Goal: Transaction & Acquisition: Book appointment/travel/reservation

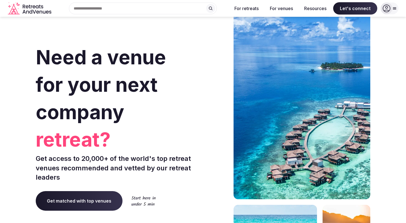
click at [394, 8] on icon at bounding box center [395, 8] width 4 height 4
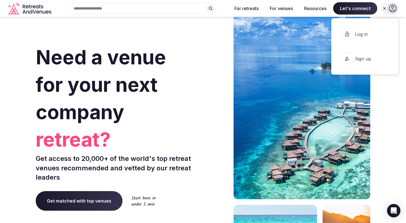
click at [365, 32] on span "Log in" at bounding box center [368, 34] width 27 height 6
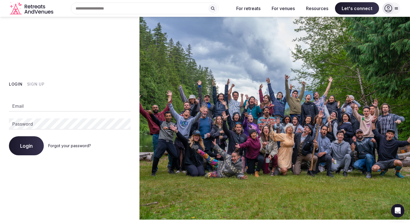
click at [96, 107] on input "Email" at bounding box center [70, 105] width 122 height 11
click at [83, 163] on div "Login Sign Up Email Password Login Forgot your password?" at bounding box center [70, 118] width 140 height 202
click at [64, 101] on input "Email" at bounding box center [70, 105] width 122 height 11
click at [45, 168] on div "Login Sign Up Email Password Login Forgot your password?" at bounding box center [70, 118] width 140 height 202
click at [44, 102] on input "Email" at bounding box center [70, 105] width 122 height 11
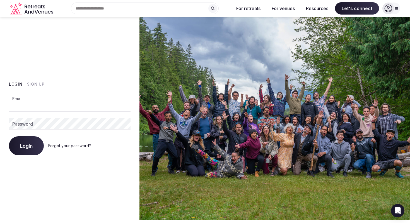
type input "**********"
click at [33, 142] on button "Login" at bounding box center [26, 145] width 35 height 19
click at [63, 147] on link "Forgot your password?" at bounding box center [69, 145] width 43 height 5
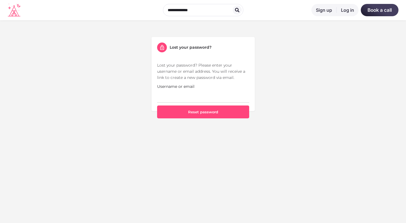
click at [198, 74] on p "Lost your password? Please enter your username or email address. You will recei…" at bounding box center [203, 71] width 92 height 18
click at [185, 94] on input "Username or email" at bounding box center [203, 95] width 92 height 13
type input "**********"
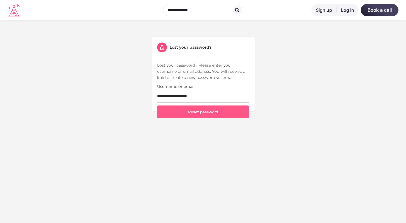
click at [185, 109] on button "Reset password" at bounding box center [203, 111] width 92 height 13
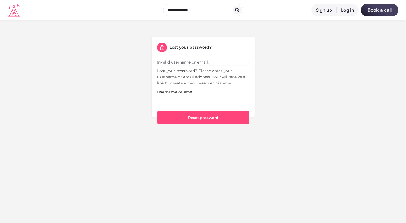
click at [178, 96] on input "Username or email" at bounding box center [203, 101] width 92 height 13
type input "**********"
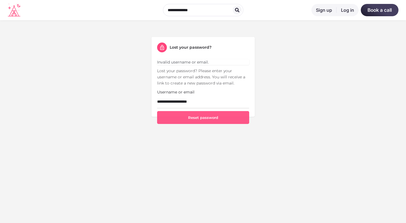
click at [210, 117] on button "Reset password" at bounding box center [203, 117] width 92 height 13
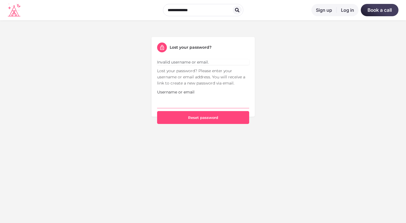
click at [175, 96] on input "Username or email" at bounding box center [203, 101] width 92 height 13
click at [138, 141] on div "Sign up Log in Book a call Lost your password? Invalid username or email. Lost …" at bounding box center [203, 111] width 406 height 223
click at [145, 10] on div "Sign up Log in Book a call" at bounding box center [203, 10] width 391 height 16
click at [19, 10] on icon at bounding box center [14, 10] width 13 height 13
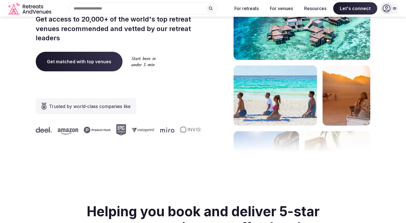
scroll to position [120, 0]
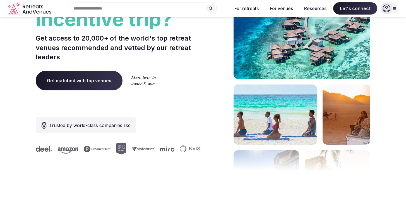
click at [177, 117] on div "Trusted by world-class companies like" at bounding box center [118, 135] width 165 height 37
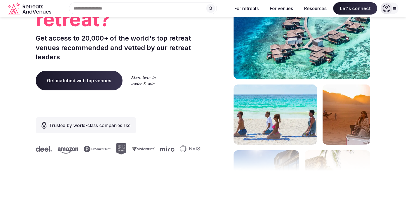
click at [386, 11] on icon at bounding box center [387, 8] width 8 height 8
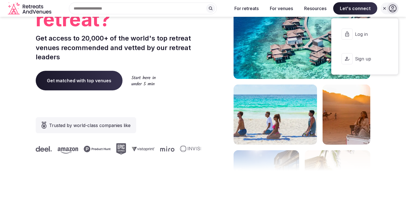
click at [360, 29] on button "Log in" at bounding box center [365, 34] width 58 height 22
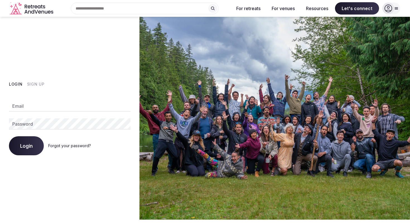
click at [77, 112] on div "Email Password Login Forgot your password?" at bounding box center [70, 124] width 122 height 61
click at [54, 101] on input "Email" at bounding box center [70, 105] width 122 height 11
click at [37, 85] on button "Sign Up" at bounding box center [36, 84] width 18 height 6
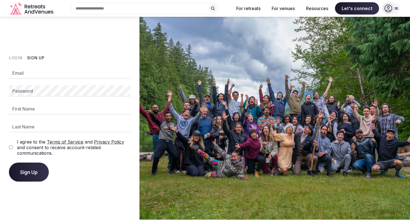
click at [64, 70] on input "Email" at bounding box center [70, 72] width 122 height 11
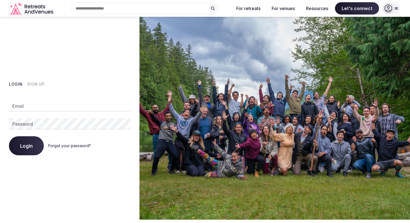
click at [42, 108] on input "Email" at bounding box center [70, 105] width 122 height 11
type input "**********"
click at [34, 148] on button "Login" at bounding box center [26, 145] width 35 height 19
click at [36, 146] on button "Login" at bounding box center [26, 145] width 35 height 19
click at [58, 145] on link "Forgot your password?" at bounding box center [69, 145] width 43 height 5
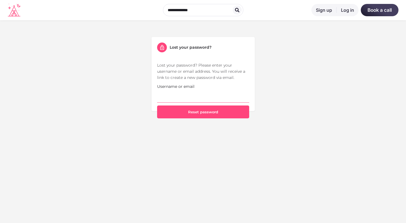
click at [161, 102] on input "Username or email" at bounding box center [203, 95] width 92 height 13
type input "**********"
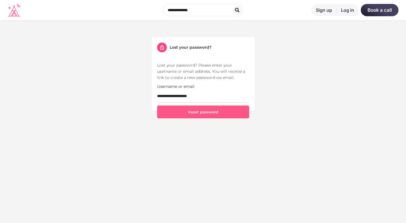
click at [180, 111] on button "Reset password" at bounding box center [203, 111] width 92 height 13
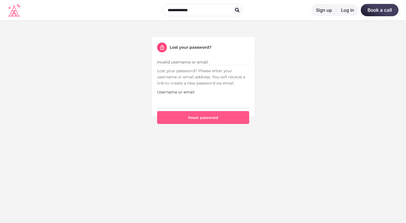
click at [194, 112] on button "Reset password" at bounding box center [203, 117] width 92 height 13
click at [195, 103] on input "Username or email" at bounding box center [203, 101] width 92 height 13
click at [163, 105] on input "Username or email" at bounding box center [203, 101] width 92 height 13
click at [347, 11] on link "Log in" at bounding box center [348, 10] width 22 height 12
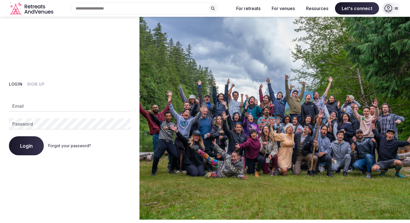
click at [80, 109] on input "Email" at bounding box center [70, 105] width 122 height 11
paste input "**********"
type input "**********"
click at [22, 142] on button "Login" at bounding box center [26, 145] width 35 height 19
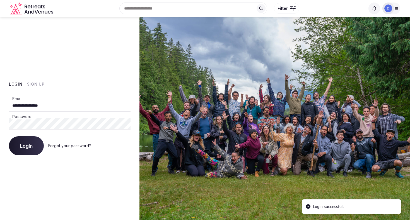
click at [393, 9] on div at bounding box center [389, 9] width 12 height 12
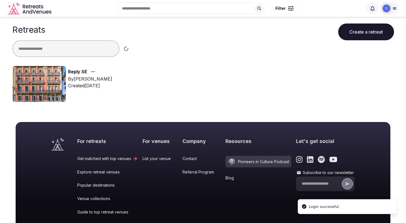
click at [209, 91] on div "Reply SE By Thiago Martins Created Aug 27th, 2025" at bounding box center [203, 86] width 382 height 40
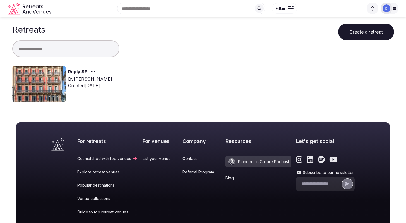
click at [52, 85] on img at bounding box center [39, 84] width 54 height 36
click at [91, 69] on icon "button" at bounding box center [93, 71] width 4 height 4
click at [92, 70] on icon "button" at bounding box center [93, 71] width 4 height 4
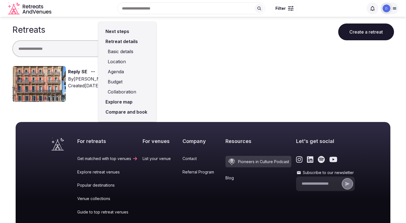
click at [126, 53] on link "Basic details" at bounding box center [127, 51] width 49 height 10
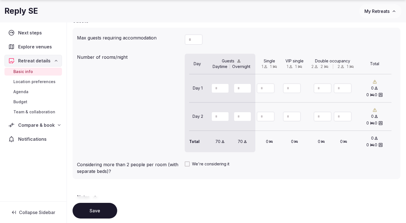
scroll to position [500, 0]
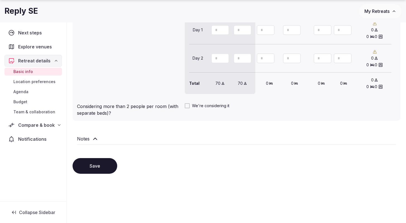
click at [37, 83] on span "Location preferences" at bounding box center [34, 82] width 42 height 6
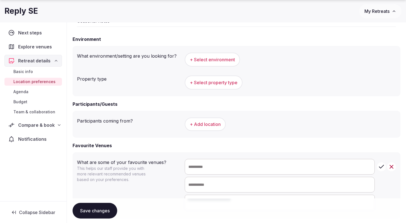
scroll to position [228, 0]
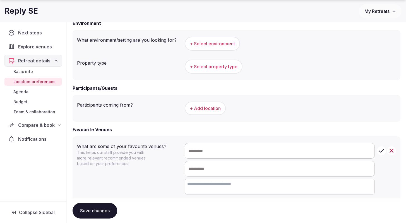
click at [28, 116] on div "Basic info Location preferences Agenda Budget Team & collaboration" at bounding box center [33, 91] width 58 height 50
click at [33, 111] on span "Team & collaboration" at bounding box center [34, 112] width 42 height 6
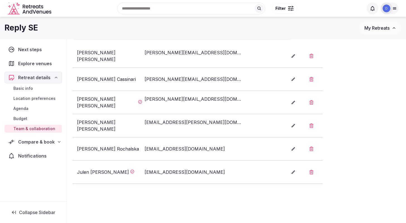
scroll to position [129, 0]
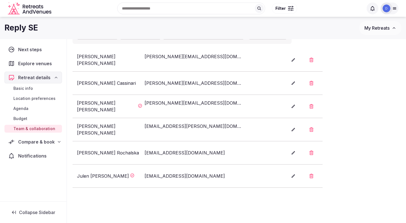
click at [175, 153] on div "a.rochalska@reply.com" at bounding box center [194, 152] width 99 height 7
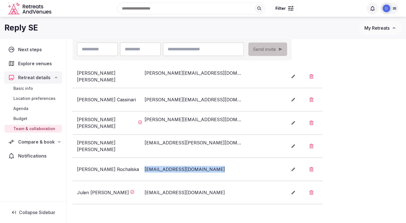
scroll to position [112, 0]
click at [181, 108] on li "Andrea Cassinari a.cassinari@reply.com" at bounding box center [198, 99] width 250 height 23
click at [180, 126] on li "Daniela Mueller d.mueller@reply.de" at bounding box center [198, 122] width 250 height 23
click at [388, 11] on img at bounding box center [387, 8] width 8 height 8
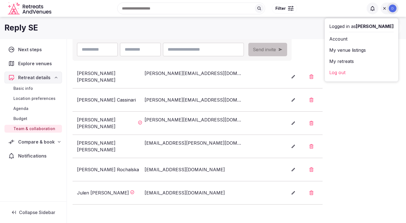
click at [358, 78] on div "Logged in as d.mueller Account My venue listings My retreats Log out" at bounding box center [361, 49] width 73 height 63
click at [357, 71] on link "Log out" at bounding box center [361, 72] width 64 height 9
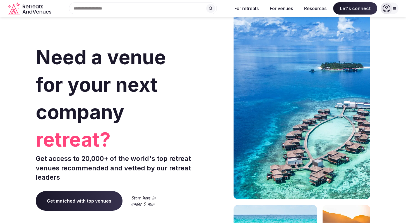
click at [390, 7] on icon at bounding box center [387, 8] width 8 height 8
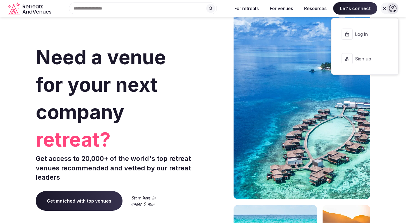
click at [354, 65] on button "Sign up" at bounding box center [365, 58] width 58 height 22
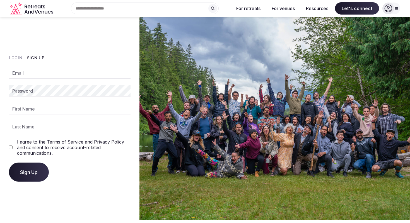
type input "**********"
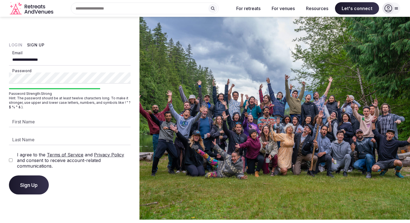
click at [70, 64] on input "**********" at bounding box center [70, 59] width 122 height 11
type input "**********"
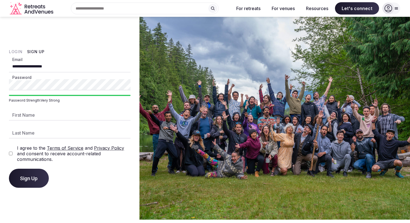
click at [118, 111] on input "First Name" at bounding box center [70, 114] width 122 height 11
type input "*****"
type input "*********"
click at [1, 157] on div "**********" at bounding box center [70, 118] width 140 height 202
click at [26, 179] on span "Sign Up" at bounding box center [29, 178] width 18 height 6
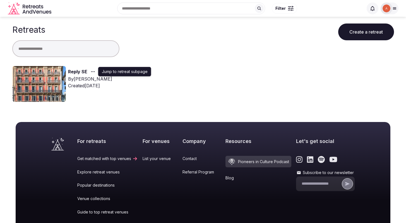
click at [89, 70] on div "button" at bounding box center [92, 71] width 10 height 7
click at [69, 72] on link "Reply SE" at bounding box center [77, 71] width 19 height 7
click at [72, 72] on link "Reply SE" at bounding box center [77, 71] width 19 height 7
click at [56, 97] on img at bounding box center [39, 84] width 54 height 36
click at [83, 71] on link "Reply SE" at bounding box center [77, 71] width 19 height 7
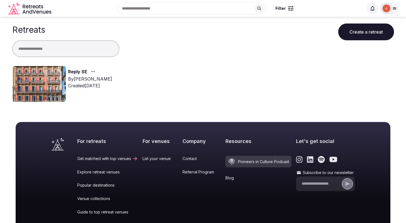
click at [85, 71] on link "Reply SE" at bounding box center [77, 71] width 19 height 7
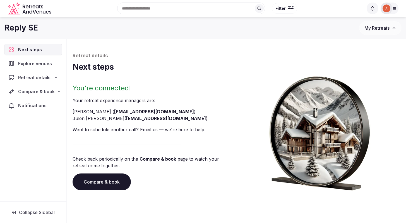
click at [37, 93] on span "Compare & book" at bounding box center [36, 91] width 37 height 7
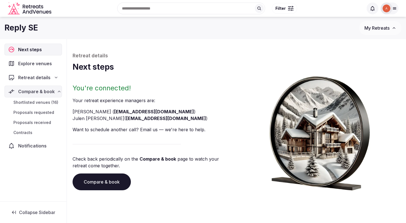
click at [37, 102] on span "Shortlisted venues (16)" at bounding box center [35, 102] width 45 height 6
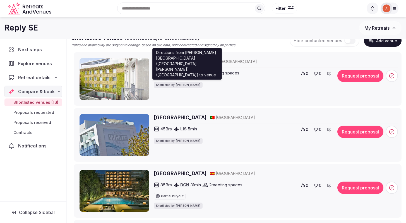
scroll to position [42, 0]
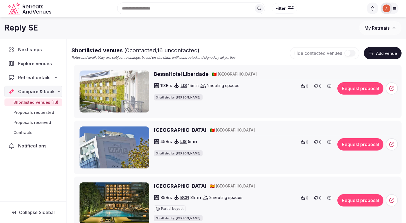
click at [172, 72] on h2 "BessaHotel Liberdade" at bounding box center [181, 73] width 55 height 7
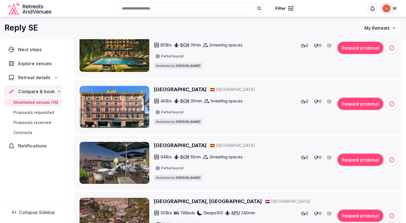
scroll to position [34, 0]
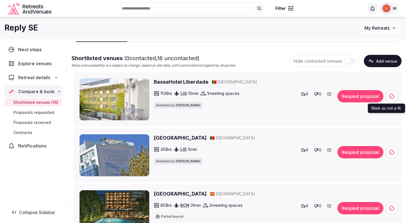
click at [392, 97] on icon at bounding box center [392, 96] width 6 height 6
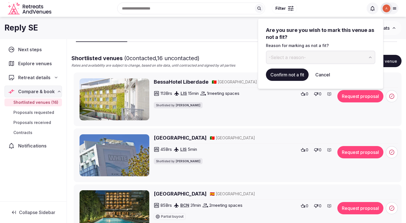
click at [321, 55] on button "-Select a reason-" at bounding box center [320, 57] width 109 height 13
click at [288, 71] on button "Confirm not a fit" at bounding box center [287, 74] width 43 height 12
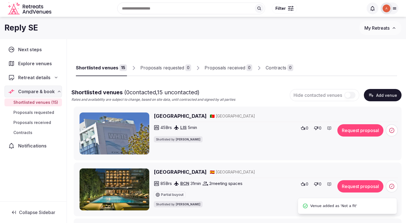
scroll to position [738, 0]
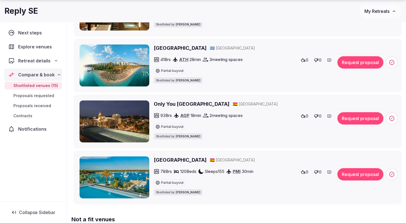
click at [173, 107] on h2 "Only You [GEOGRAPHIC_DATA]" at bounding box center [192, 103] width 76 height 7
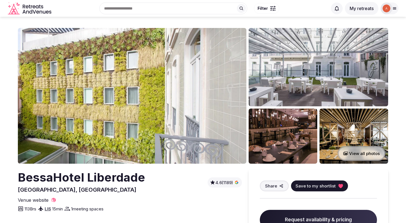
click at [179, 93] on img at bounding box center [132, 95] width 229 height 135
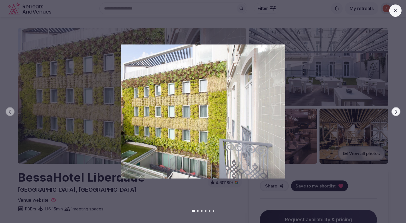
click at [398, 12] on button at bounding box center [396, 10] width 12 height 12
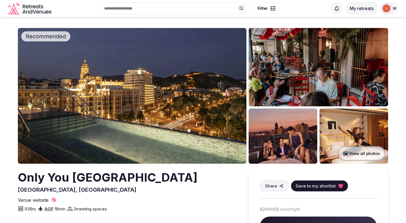
click at [119, 75] on img at bounding box center [132, 95] width 229 height 135
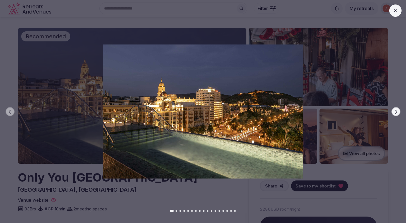
click at [394, 109] on icon "button" at bounding box center [396, 111] width 4 height 4
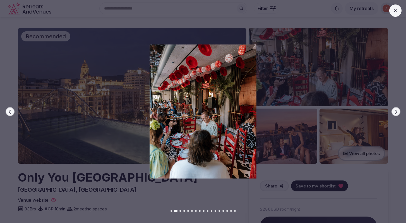
click at [394, 109] on icon "button" at bounding box center [396, 111] width 4 height 4
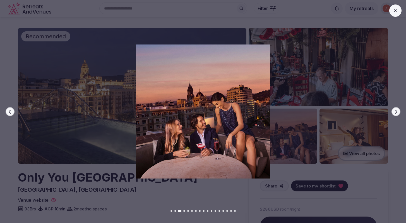
click at [394, 109] on icon "button" at bounding box center [396, 111] width 4 height 4
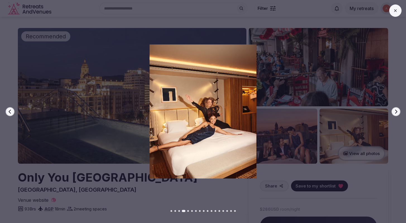
click at [394, 109] on icon "button" at bounding box center [396, 111] width 4 height 4
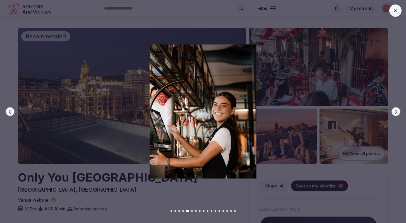
click at [394, 109] on icon "button" at bounding box center [396, 111] width 4 height 4
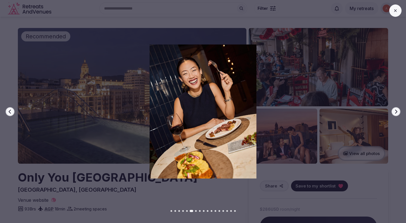
click at [394, 109] on icon "button" at bounding box center [396, 111] width 4 height 4
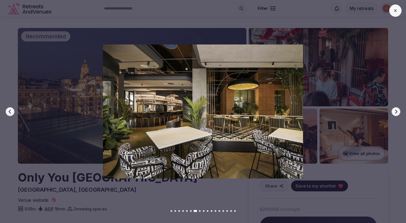
click at [394, 109] on icon "button" at bounding box center [396, 111] width 4 height 4
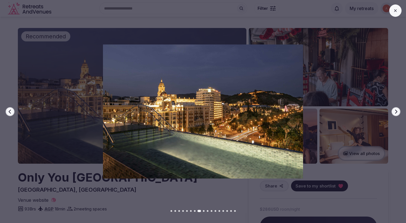
click at [394, 109] on icon "button" at bounding box center [396, 111] width 4 height 4
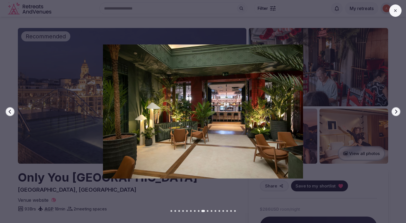
click at [394, 109] on icon "button" at bounding box center [396, 111] width 4 height 4
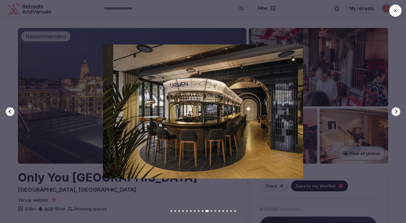
click at [394, 109] on icon "button" at bounding box center [396, 111] width 4 height 4
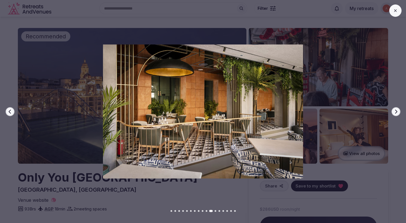
click at [394, 109] on icon "button" at bounding box center [396, 111] width 4 height 4
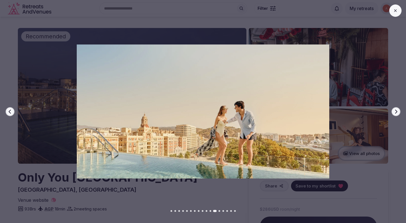
click at [394, 109] on icon "button" at bounding box center [396, 111] width 4 height 4
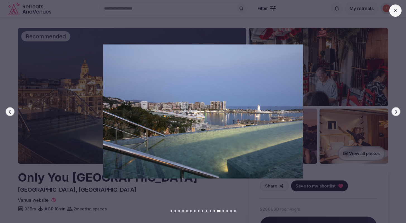
click at [394, 109] on icon "button" at bounding box center [396, 111] width 4 height 4
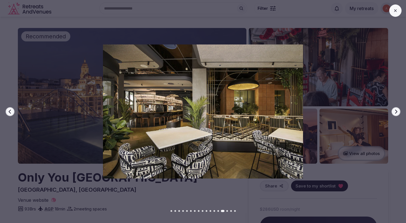
click at [394, 109] on icon "button" at bounding box center [396, 111] width 4 height 4
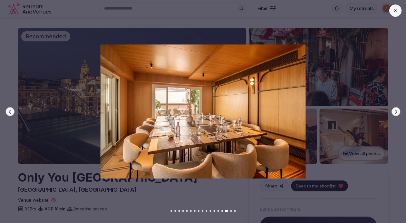
click at [394, 109] on icon "button" at bounding box center [396, 111] width 4 height 4
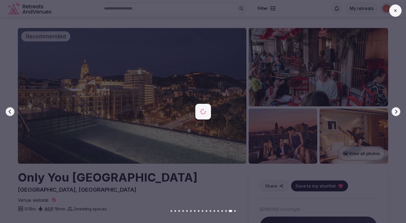
click at [394, 109] on icon "button" at bounding box center [396, 111] width 4 height 4
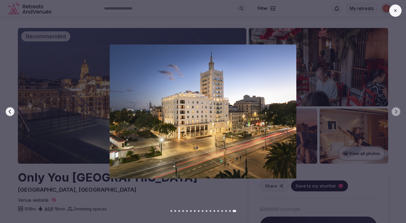
click at [395, 15] on button at bounding box center [396, 10] width 12 height 12
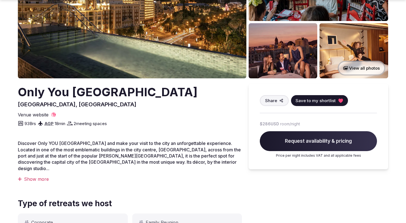
scroll to position [90, 0]
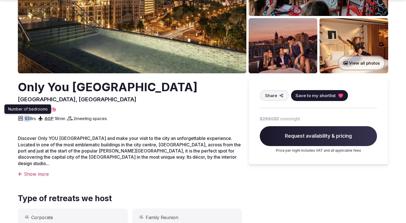
drag, startPoint x: 25, startPoint y: 118, endPoint x: 29, endPoint y: 120, distance: 3.9
click at [29, 120] on span "93 Brs" at bounding box center [30, 118] width 11 height 6
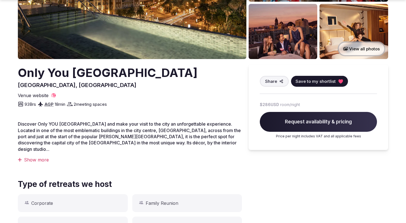
click at [34, 156] on div "Show more" at bounding box center [130, 159] width 224 height 6
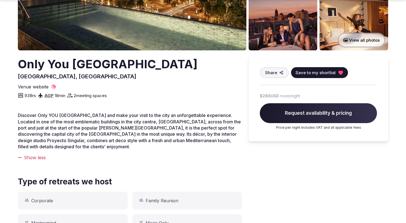
scroll to position [115, 0]
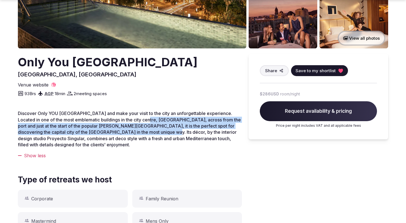
drag, startPoint x: 138, startPoint y: 118, endPoint x: 140, endPoint y: 135, distance: 16.6
click at [140, 135] on p "Discover Only YOU Hotel Málaga and make your visit to the city an unforgettable…" at bounding box center [130, 128] width 224 height 37
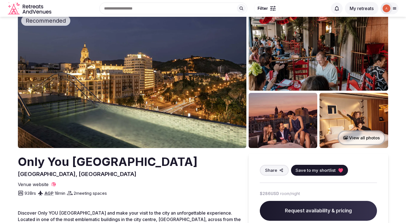
scroll to position [8, 0]
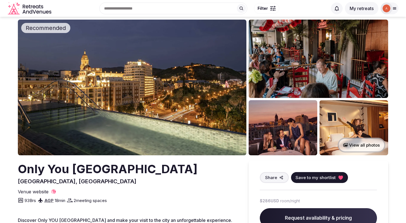
click at [168, 109] on img at bounding box center [132, 87] width 229 height 135
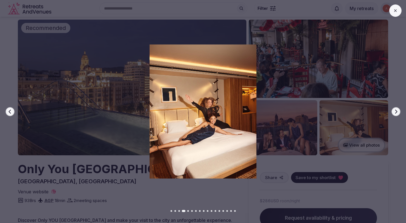
click at [124, 178] on img at bounding box center [203, 110] width 285 height 133
click at [119, 178] on div "Previous slide Next slide" at bounding box center [203, 111] width 406 height 223
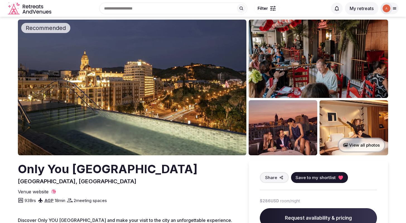
click at [110, 172] on h2 "Only You [GEOGRAPHIC_DATA]" at bounding box center [108, 169] width 180 height 16
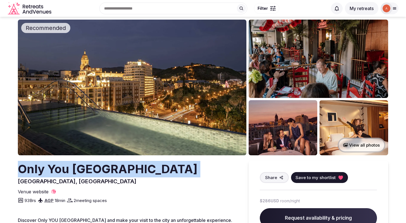
click at [110, 172] on h2 "Only You [GEOGRAPHIC_DATA]" at bounding box center [108, 169] width 180 height 16
copy h2 "Only You [GEOGRAPHIC_DATA]"
click at [211, 173] on div "Only You Hotel Málaga Málaga, Spain" at bounding box center [130, 173] width 224 height 24
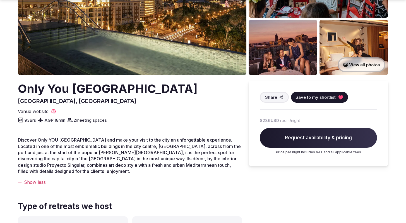
scroll to position [94, 0]
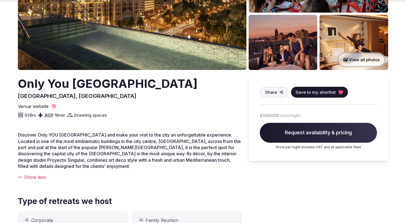
click at [317, 93] on span "Save to my shortlist" at bounding box center [316, 92] width 40 height 6
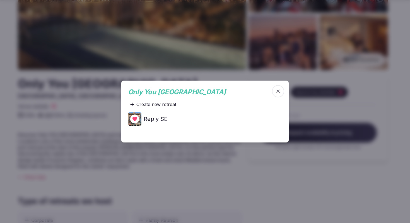
click at [155, 121] on h4 "Reply SE" at bounding box center [156, 119] width 24 height 8
click at [0, 0] on icon at bounding box center [0, 0] width 0 height 0
click at [194, 139] on div "Only You Hotel Málaga Add this venue to a retreat Create new retreat Reply SE" at bounding box center [205, 111] width 168 height 62
click at [279, 92] on icon "button" at bounding box center [279, 91] width 6 height 6
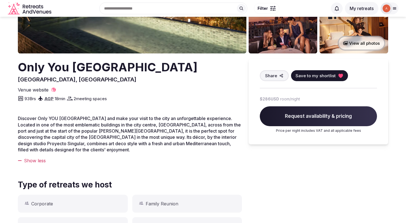
scroll to position [108, 0]
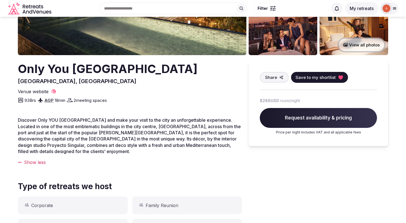
click at [293, 121] on span "Request availability & pricing" at bounding box center [318, 118] width 117 height 20
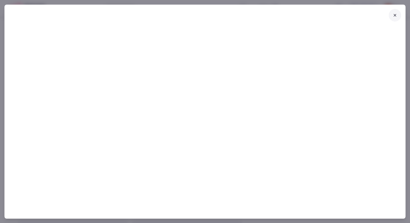
click at [399, 14] on button at bounding box center [395, 15] width 12 height 12
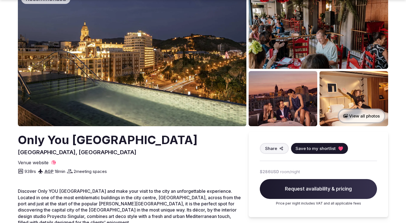
scroll to position [0, 0]
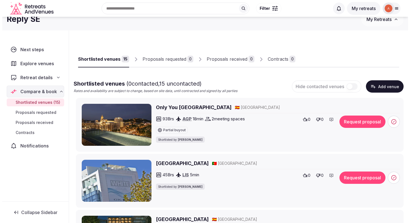
scroll to position [9, 0]
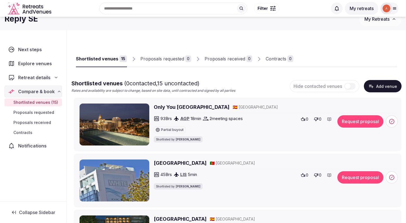
click at [352, 121] on button "Request proposal" at bounding box center [361, 121] width 46 height 12
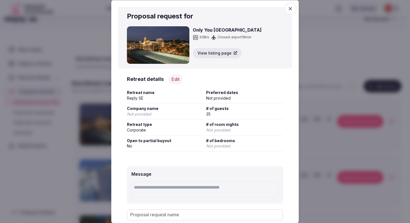
scroll to position [1, 0]
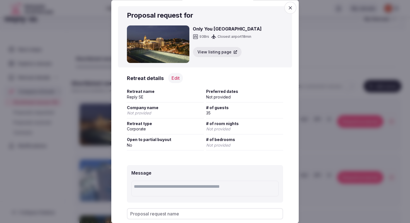
click at [173, 78] on button "Edit" at bounding box center [175, 78] width 15 height 10
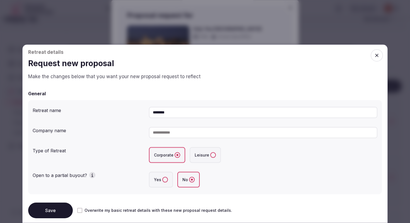
scroll to position [59, 0]
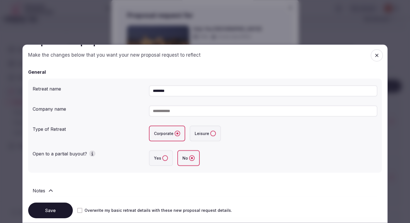
click at [188, 113] on input at bounding box center [263, 110] width 229 height 11
type input "*****"
click at [139, 130] on div "Type of Retreat" at bounding box center [89, 127] width 112 height 9
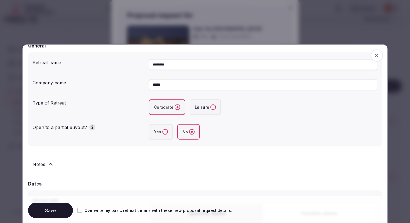
scroll to position [87, 0]
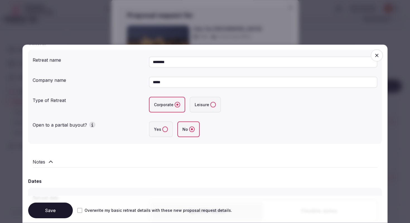
click at [90, 123] on icon "button" at bounding box center [93, 125] width 6 height 6
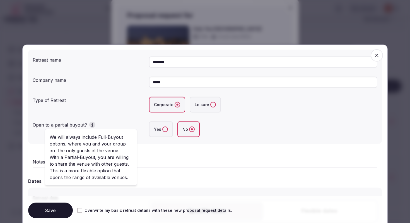
click at [196, 131] on label "No" at bounding box center [189, 129] width 22 height 16
click at [195, 131] on button "No" at bounding box center [192, 129] width 6 height 6
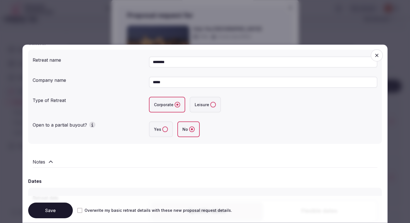
click at [87, 125] on div "Open to a partial buyout?" at bounding box center [89, 123] width 112 height 9
click at [90, 125] on icon "button" at bounding box center [93, 125] width 6 height 6
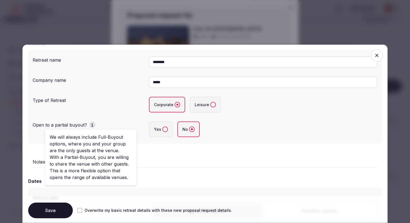
click at [165, 131] on button "Yes" at bounding box center [166, 129] width 6 height 6
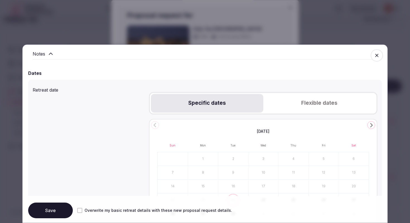
scroll to position [189, 0]
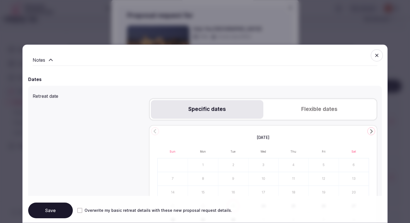
click at [369, 134] on div "September 2025 Sun Mon Tue Wed Thu Fri Sat 1 2 3 4 5 6 7 8 9 10 11 12 13 14 15 …" at bounding box center [263, 180] width 229 height 110
click at [368, 133] on icon "Go to the Next Month" at bounding box center [371, 131] width 7 height 7
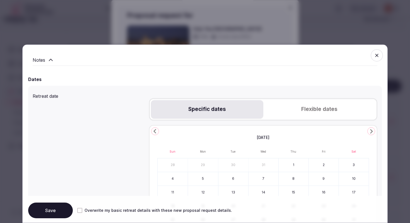
click at [368, 133] on icon "Go to the Next Month" at bounding box center [371, 131] width 7 height 7
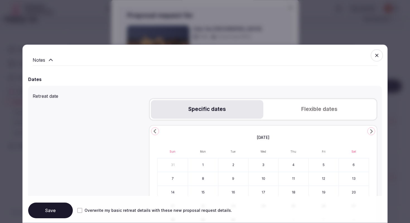
click at [368, 133] on icon "Go to the Next Month" at bounding box center [371, 131] width 7 height 7
click at [154, 131] on polygon "Go to the Previous Month" at bounding box center [155, 131] width 3 height 4
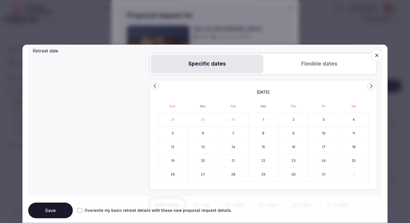
scroll to position [235, 0]
click at [324, 147] on button "17" at bounding box center [324, 146] width 30 height 13
click at [169, 159] on button "19" at bounding box center [173, 159] width 30 height 13
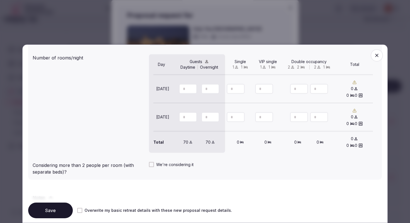
scroll to position [502, 0]
click at [151, 166] on button "We're considering it" at bounding box center [151, 163] width 5 height 5
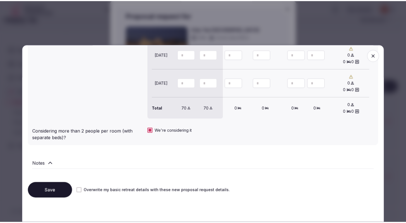
scroll to position [538, 0]
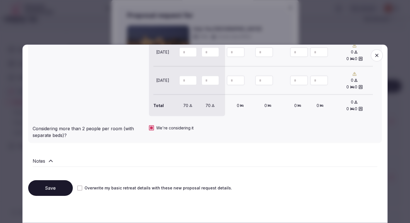
click at [57, 186] on button "Save" at bounding box center [50, 188] width 45 height 16
click at [375, 56] on icon "button" at bounding box center [377, 55] width 6 height 6
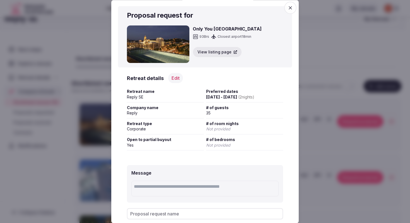
click at [289, 9] on icon "button" at bounding box center [290, 7] width 3 height 3
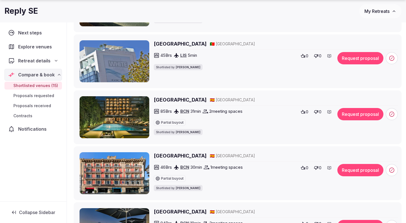
scroll to position [128, 0]
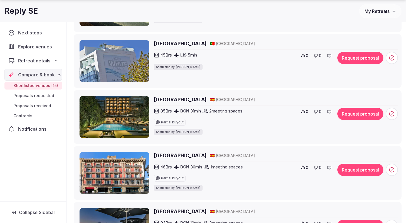
click at [166, 97] on h2 "[GEOGRAPHIC_DATA]" at bounding box center [180, 99] width 53 height 7
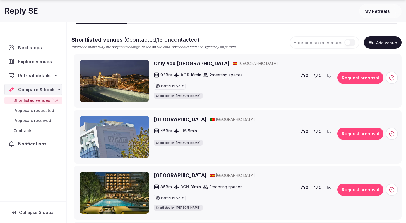
scroll to position [64, 0]
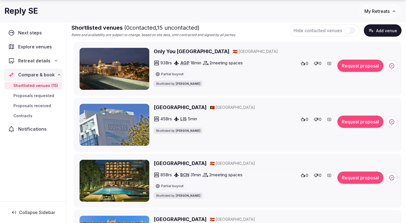
click at [185, 108] on h2 "[GEOGRAPHIC_DATA]" at bounding box center [180, 107] width 53 height 7
click at [390, 122] on circle at bounding box center [392, 121] width 5 height 5
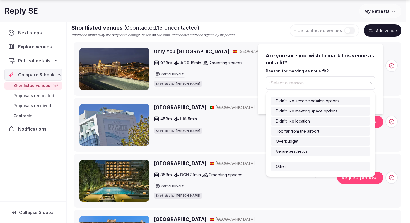
click at [304, 82] on span "-Select a reason-" at bounding box center [287, 83] width 37 height 6
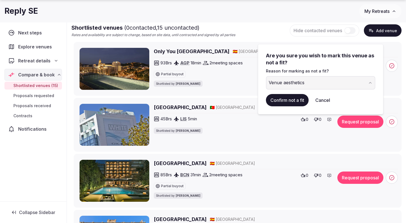
click at [288, 101] on button "Confirm not a fit" at bounding box center [287, 100] width 43 height 12
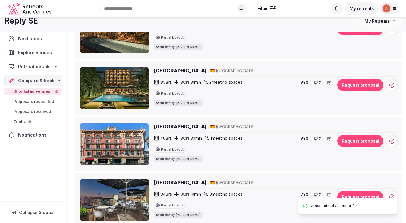
scroll to position [93, 0]
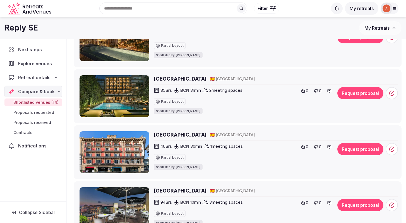
click at [188, 133] on h2 "H10 Catalunya Plaza" at bounding box center [180, 134] width 53 height 7
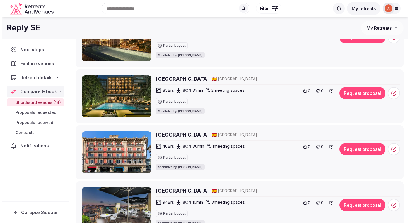
scroll to position [100, 0]
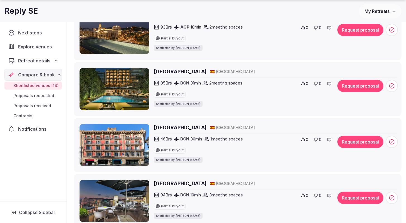
click at [357, 141] on button "Request proposal" at bounding box center [361, 141] width 46 height 12
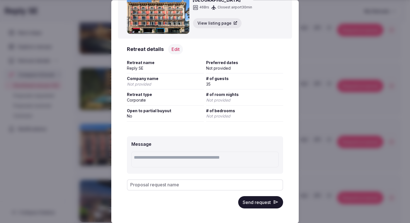
scroll to position [31, 0]
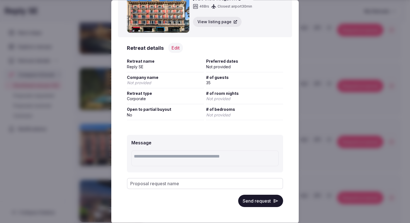
click at [151, 107] on span "Open to partial buyout" at bounding box center [165, 110] width 77 height 6
click at [144, 118] on div "Open to partial buyout No" at bounding box center [165, 114] width 77 height 14
click at [142, 115] on div "No" at bounding box center [165, 115] width 77 height 6
click at [175, 50] on button "Edit" at bounding box center [175, 48] width 15 height 10
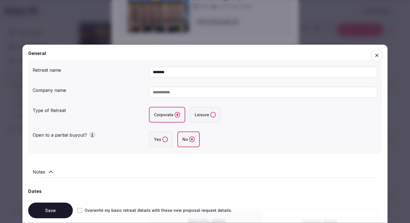
scroll to position [82, 0]
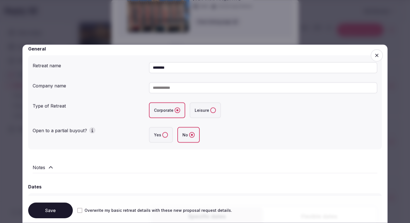
click at [166, 132] on label "Yes" at bounding box center [161, 135] width 24 height 16
click at [166, 132] on button "Yes" at bounding box center [166, 135] width 6 height 6
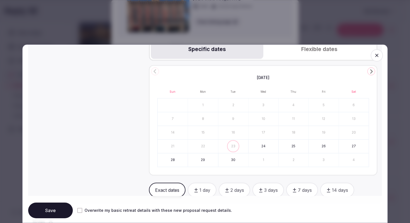
scroll to position [243, 0]
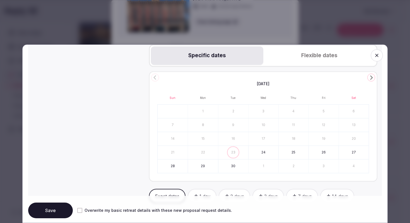
click at [362, 79] on div "September 2025 Sun Mon Tue Wed Thu Fri Sat 1 2 3 4 5 6 7 8 9 10 11 12 13 14 15 …" at bounding box center [263, 126] width 229 height 110
click at [368, 78] on icon "Go to the Next Month" at bounding box center [371, 77] width 7 height 7
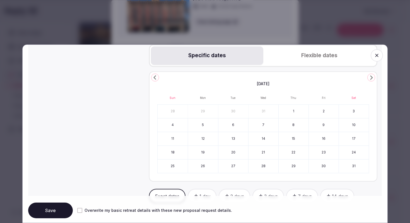
click at [368, 78] on icon "Go to the Next Month" at bounding box center [371, 77] width 7 height 7
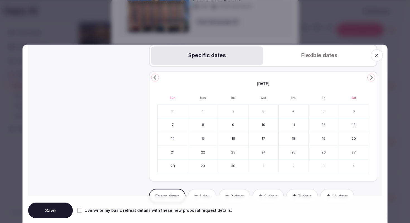
click at [368, 78] on icon "Go to the Next Month" at bounding box center [371, 77] width 7 height 7
click at [155, 74] on icon "Go to the Previous Month" at bounding box center [155, 77] width 7 height 7
click at [318, 141] on button "17" at bounding box center [324, 138] width 30 height 13
click at [170, 152] on button "19" at bounding box center [173, 151] width 30 height 13
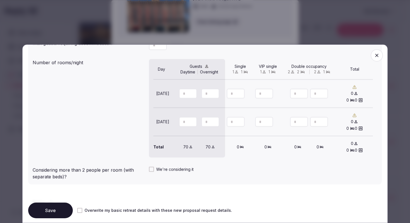
scroll to position [510, 0]
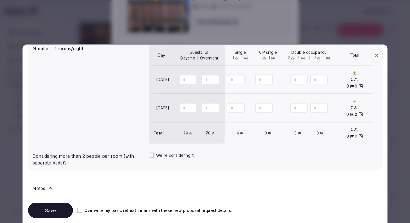
click at [149, 155] on button "We're considering it" at bounding box center [151, 154] width 5 height 5
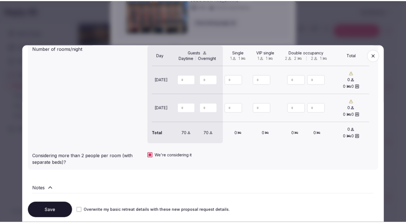
scroll to position [538, 0]
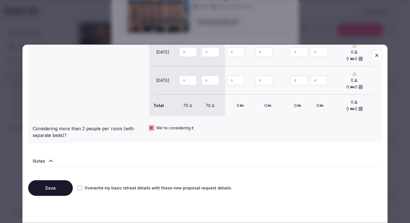
click at [52, 188] on button "Save" at bounding box center [50, 188] width 45 height 16
click at [371, 56] on span "button" at bounding box center [377, 55] width 12 height 12
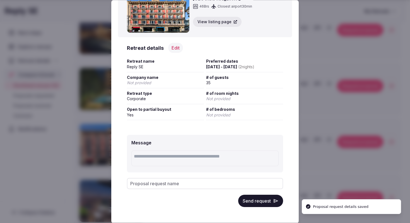
click at [338, 81] on div at bounding box center [205, 111] width 410 height 223
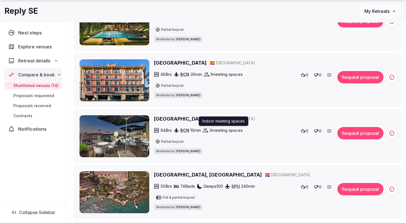
scroll to position [173, 0]
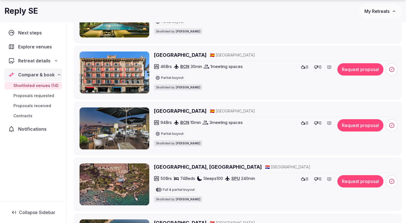
click at [191, 107] on h2 "H10 Universitat Hotel Barcelona" at bounding box center [180, 110] width 53 height 7
click at [393, 124] on icon at bounding box center [392, 125] width 6 height 6
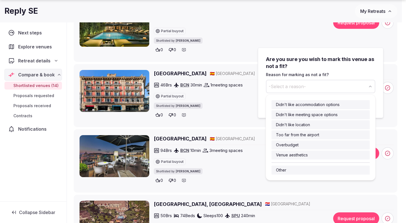
click at [316, 84] on button "-Select a reason-" at bounding box center [320, 86] width 109 height 13
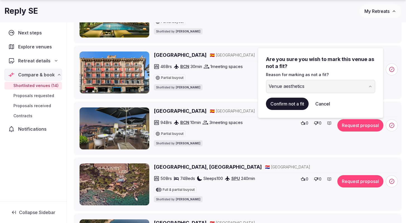
click at [297, 105] on button "Confirm not a fit" at bounding box center [287, 103] width 43 height 12
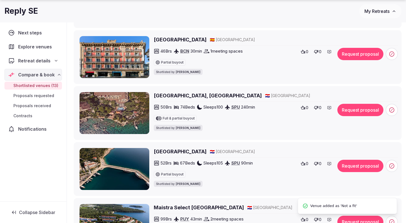
scroll to position [202, 0]
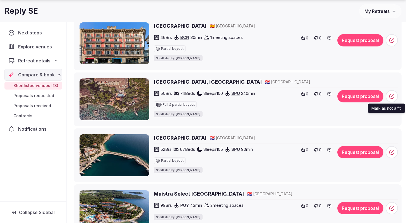
click at [395, 97] on span at bounding box center [392, 96] width 12 height 12
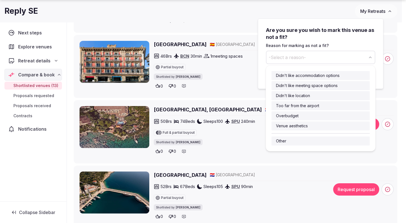
click at [345, 63] on button "-Select a reason-" at bounding box center [320, 57] width 109 height 13
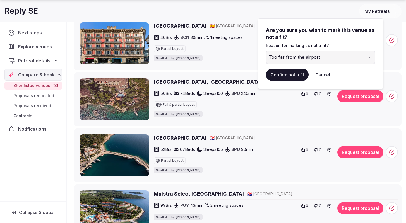
click at [289, 77] on button "Confirm not a fit" at bounding box center [287, 74] width 43 height 12
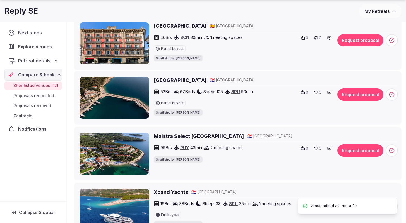
scroll to position [0, 0]
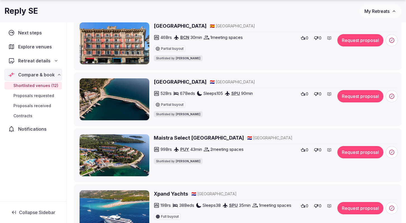
click at [170, 82] on h2 "[GEOGRAPHIC_DATA]" at bounding box center [180, 81] width 53 height 7
click at [393, 97] on icon at bounding box center [392, 96] width 6 height 6
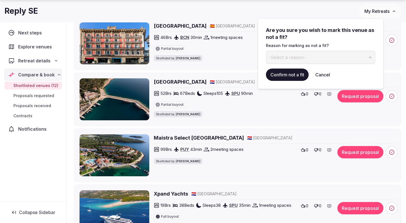
click at [301, 61] on button "-Select a reason-" at bounding box center [320, 57] width 109 height 13
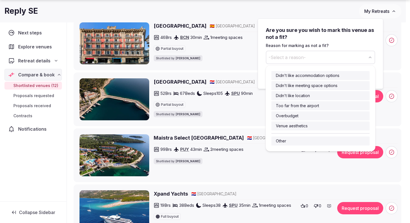
drag, startPoint x: 307, startPoint y: 125, endPoint x: 313, endPoint y: 95, distance: 30.9
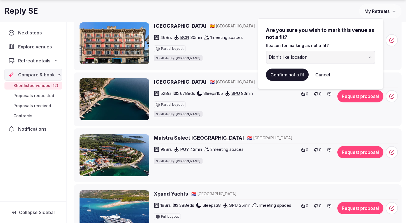
click at [291, 73] on button "Confirm not a fit" at bounding box center [287, 74] width 43 height 12
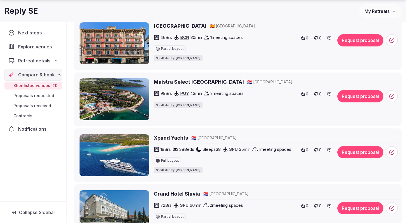
click at [172, 82] on h2 "Maistra Select [GEOGRAPHIC_DATA]" at bounding box center [199, 81] width 90 height 7
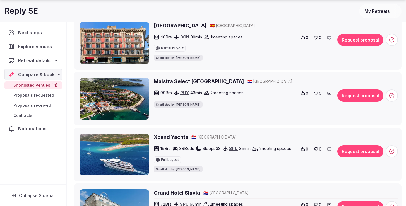
scroll to position [209, 0]
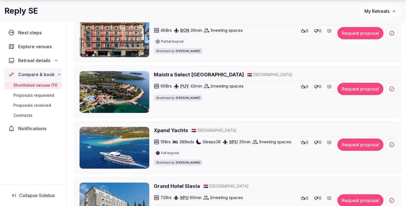
click at [395, 90] on icon at bounding box center [392, 89] width 6 height 6
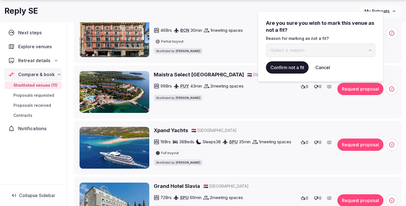
click at [290, 51] on span "-Select a reason-" at bounding box center [287, 50] width 37 height 6
click at [289, 69] on button "Confirm not a fit" at bounding box center [287, 67] width 43 height 12
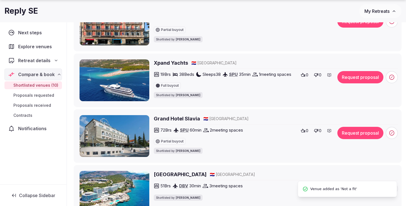
scroll to position [234, 0]
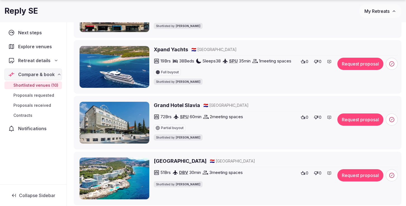
click at [157, 50] on h2 "Xpand Yachts" at bounding box center [171, 49] width 34 height 7
click at [391, 67] on span at bounding box center [392, 64] width 12 height 12
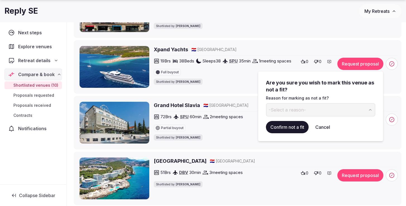
click at [279, 109] on span "-Select a reason-" at bounding box center [287, 110] width 37 height 6
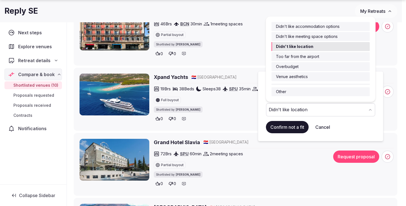
click at [298, 112] on div "Didn't like location" at bounding box center [288, 110] width 39 height 7
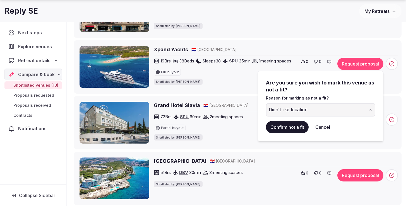
click at [238, 103] on ul "Only You Hotel Málaga 🇪🇸 Spain 93 Brs AGP 18 min 2 meeting spaces Partial buyou…" at bounding box center [236, 151] width 330 height 556
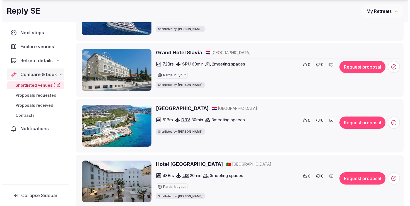
scroll to position [287, 0]
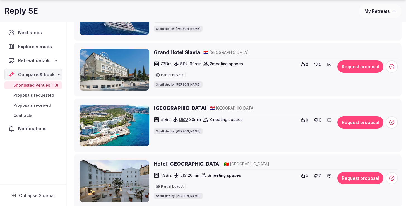
click at [160, 56] on h2 "Grand Hotel Slavia" at bounding box center [177, 52] width 46 height 7
click at [317, 67] on icon at bounding box center [316, 64] width 4 height 4
click at [390, 69] on circle at bounding box center [392, 66] width 5 height 5
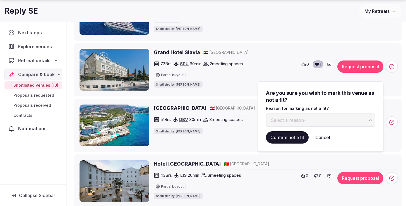
click at [304, 123] on button "-Select a reason-" at bounding box center [320, 120] width 109 height 13
click at [332, 68] on button at bounding box center [330, 65] width 8 height 8
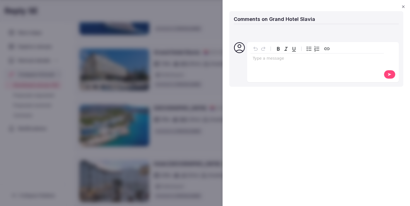
click at [276, 69] on div "Type a message" at bounding box center [317, 61] width 133 height 35
click at [265, 61] on p "editable markdown" at bounding box center [317, 59] width 129 height 6
click at [269, 61] on p "editable markdown" at bounding box center [317, 59] width 129 height 6
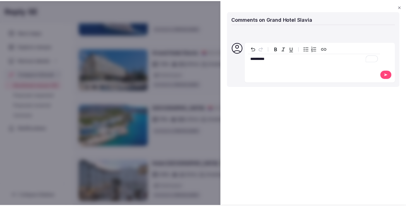
scroll to position [0, 0]
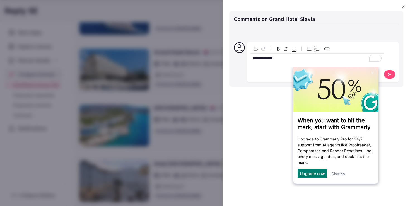
click at [342, 174] on div "**********" at bounding box center [317, 103] width 188 height 206
click at [341, 181] on div "**********" at bounding box center [317, 103] width 188 height 206
click at [341, 177] on div "**********" at bounding box center [317, 103] width 188 height 206
click at [341, 176] on div "**********" at bounding box center [317, 103] width 188 height 206
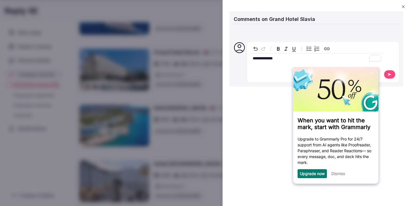
click at [340, 176] on div "**********" at bounding box center [317, 103] width 188 height 206
click at [337, 176] on div "**********" at bounding box center [317, 103] width 188 height 206
click at [318, 163] on div "**********" at bounding box center [317, 103] width 188 height 206
drag, startPoint x: 334, startPoint y: 140, endPoint x: 310, endPoint y: 169, distance: 37.7
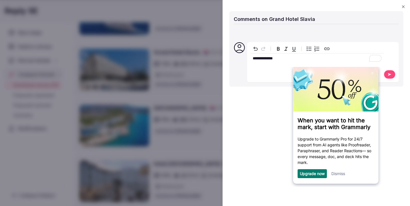
click at [310, 169] on div "**********" at bounding box center [317, 103] width 188 height 206
click at [390, 82] on div "**********" at bounding box center [323, 62] width 152 height 40
click at [390, 73] on icon at bounding box center [390, 75] width 4 height 4
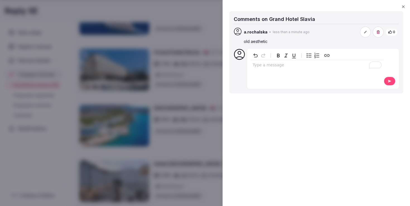
click at [402, 6] on icon "button" at bounding box center [404, 6] width 4 height 4
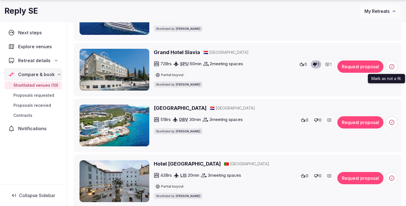
click at [389, 70] on icon at bounding box center [392, 67] width 6 height 6
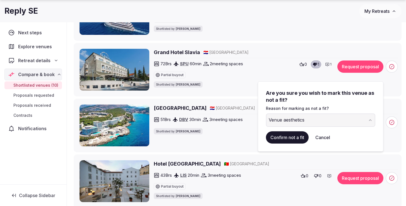
click at [331, 117] on button "Venue aesthetics" at bounding box center [320, 120] width 109 height 13
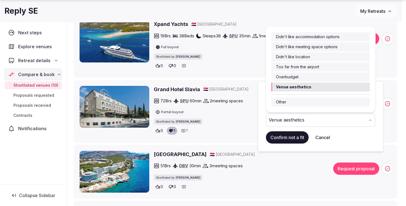
click at [331, 117] on button "Venue aesthetics" at bounding box center [320, 120] width 109 height 13
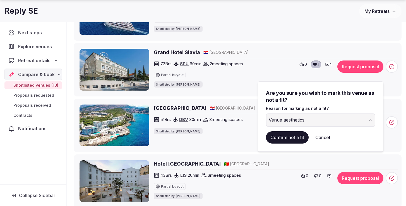
click at [282, 140] on button "Confirm not a fit" at bounding box center [287, 138] width 43 height 12
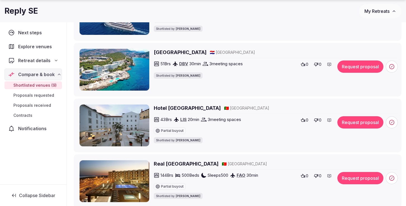
click at [159, 56] on h2 "Royal Princess Hotel Dubrovnik" at bounding box center [180, 52] width 53 height 7
click at [393, 69] on circle at bounding box center [392, 66] width 5 height 5
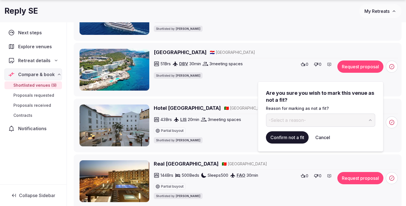
click at [329, 117] on button "-Select a reason-" at bounding box center [320, 120] width 109 height 13
click at [290, 137] on button "Confirm not a fit" at bounding box center [287, 138] width 43 height 12
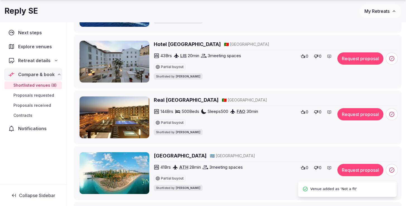
scroll to position [296, 0]
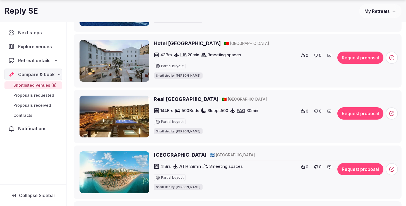
click at [134, 60] on img at bounding box center [115, 61] width 70 height 42
click at [158, 47] on h2 "Hotel Convento do Salvador" at bounding box center [187, 43] width 67 height 7
click at [392, 61] on icon at bounding box center [392, 58] width 6 height 6
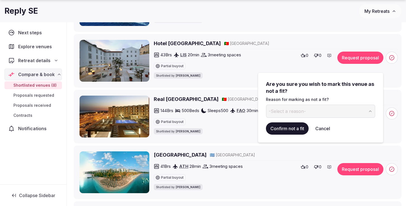
click at [323, 110] on button "-Select a reason-" at bounding box center [320, 111] width 109 height 13
click at [289, 127] on button "Confirm not a fit" at bounding box center [287, 129] width 43 height 12
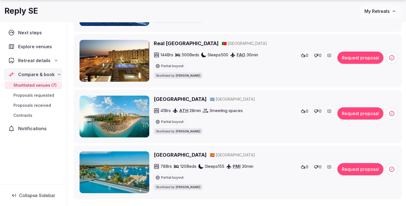
click at [329, 57] on icon at bounding box center [330, 55] width 4 height 3
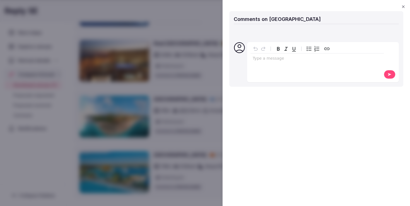
click at [297, 65] on div "Type a message" at bounding box center [317, 61] width 133 height 35
click at [282, 65] on div "Type a message" at bounding box center [317, 61] width 133 height 35
click at [278, 61] on p "To enrich screen reader interactions, please activate Accessibility in Grammarl…" at bounding box center [317, 59] width 129 height 6
click at [387, 76] on button at bounding box center [390, 74] width 12 height 9
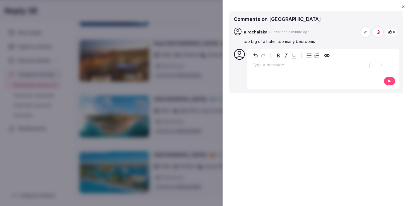
click at [405, 6] on icon "button" at bounding box center [404, 6] width 4 height 4
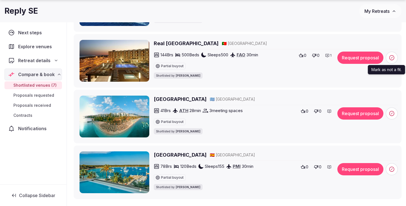
click at [392, 61] on icon at bounding box center [392, 58] width 6 height 6
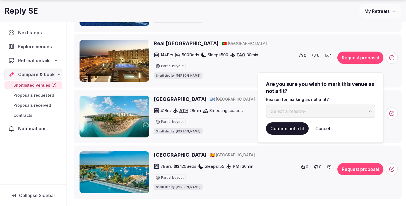
click at [296, 110] on span "-Select a reason-" at bounding box center [287, 111] width 37 height 6
click at [288, 129] on button "Confirm not a fit" at bounding box center [287, 129] width 43 height 12
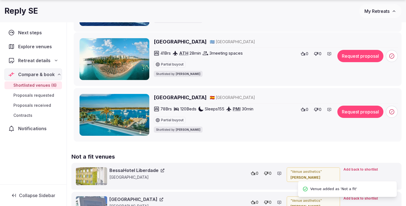
scroll to position [20, 0]
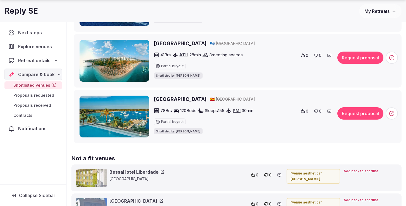
click at [164, 47] on h2 "Palmyra Beach Hotel" at bounding box center [180, 43] width 53 height 7
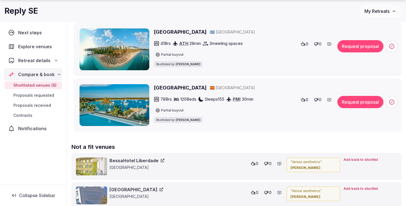
scroll to position [309, 0]
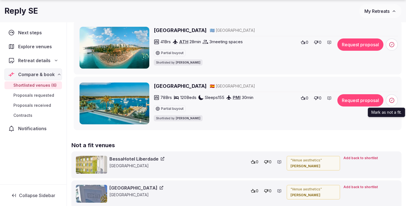
click at [392, 103] on icon at bounding box center [392, 101] width 6 height 6
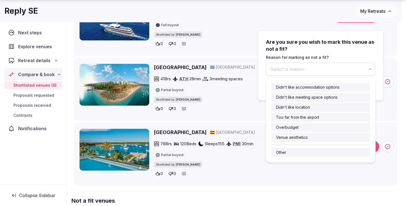
click at [331, 71] on button "-Select a reason-" at bounding box center [320, 69] width 109 height 13
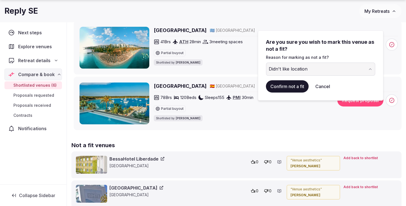
click at [290, 87] on button "Confirm not a fit" at bounding box center [287, 86] width 43 height 12
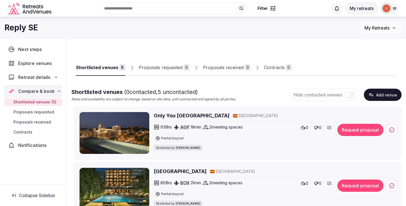
scroll to position [59, 0]
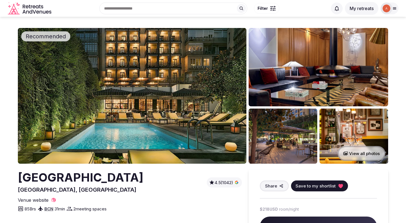
click at [109, 95] on img at bounding box center [132, 95] width 229 height 135
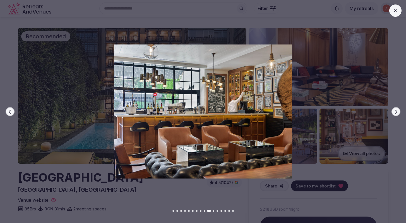
click at [395, 9] on icon at bounding box center [395, 10] width 4 height 4
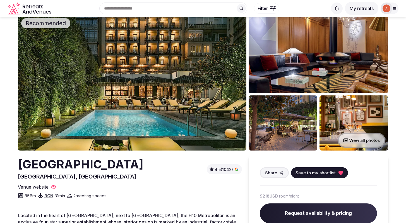
scroll to position [14, 0]
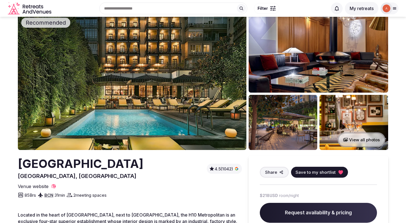
click at [113, 104] on img at bounding box center [132, 81] width 229 height 135
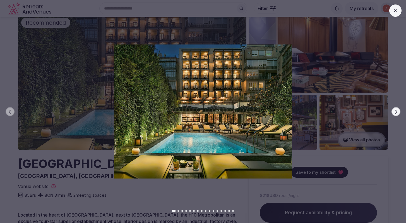
click at [362, 95] on div at bounding box center [201, 110] width 411 height 133
click at [399, 4] on div "Previous slide Next slide" at bounding box center [203, 111] width 406 height 223
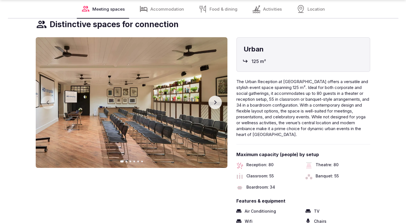
scroll to position [652, 0]
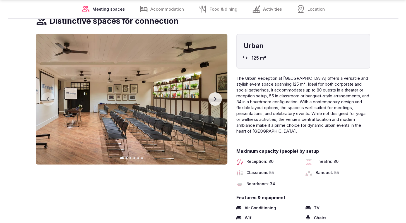
click at [215, 97] on icon "button" at bounding box center [215, 99] width 2 height 4
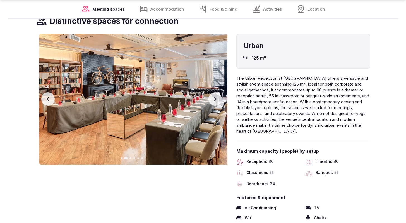
click at [215, 97] on icon "button" at bounding box center [215, 99] width 2 height 4
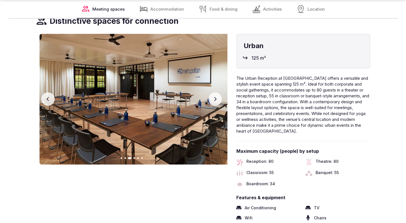
click at [215, 97] on icon "button" at bounding box center [215, 99] width 2 height 4
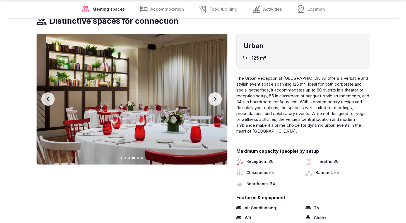
click at [215, 97] on icon "button" at bounding box center [215, 99] width 2 height 4
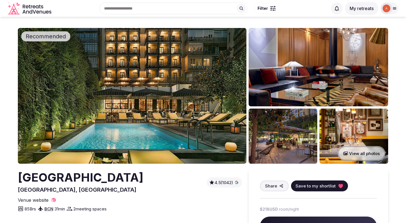
scroll to position [31, 0]
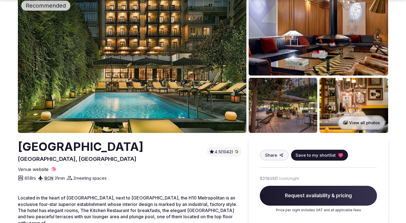
click at [313, 154] on span "Save to my shortlist" at bounding box center [316, 155] width 40 height 6
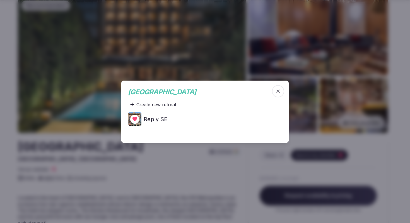
click at [155, 119] on h4 "Reply SE" at bounding box center [156, 119] width 24 height 8
click at [279, 92] on icon "button" at bounding box center [278, 90] width 3 height 3
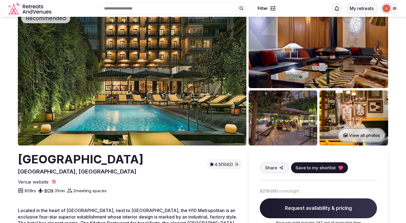
scroll to position [0, 0]
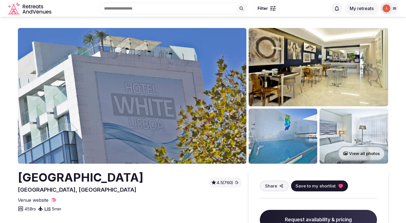
click at [111, 87] on img at bounding box center [132, 95] width 229 height 135
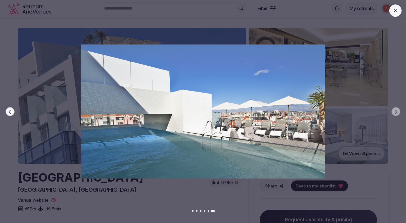
click at [395, 11] on icon at bounding box center [395, 10] width 3 height 3
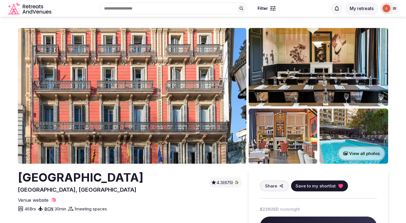
click at [148, 128] on img at bounding box center [132, 95] width 229 height 135
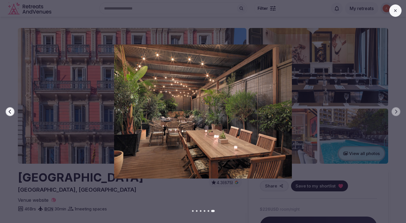
click at [152, 208] on div "Previous slide Next slide" at bounding box center [203, 111] width 406 height 223
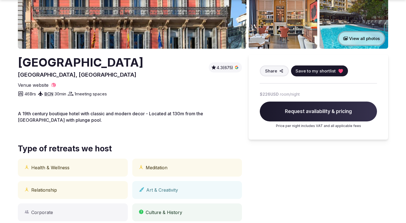
scroll to position [118, 0]
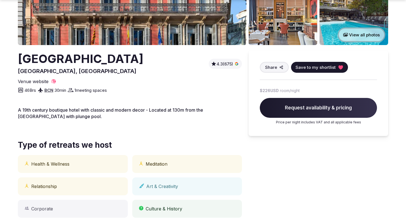
drag, startPoint x: 114, startPoint y: 112, endPoint x: 113, endPoint y: 116, distance: 3.5
click at [113, 116] on p "A 19th century boutique hotel with classic and modern decor - Located at 130m f…" at bounding box center [130, 113] width 224 height 13
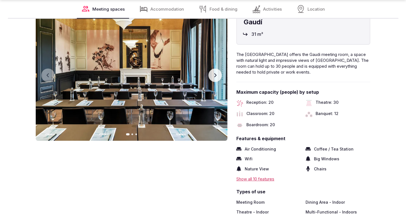
scroll to position [421, 0]
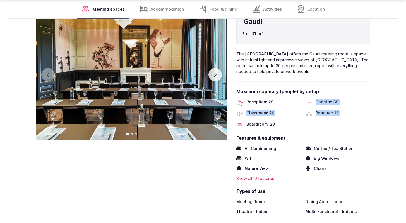
drag, startPoint x: 270, startPoint y: 104, endPoint x: 271, endPoint y: 120, distance: 15.4
click at [271, 120] on div "Reception: 20 Theatre: 30 Classroom: 20 Banquet: 12 Boardroom: 20" at bounding box center [303, 113] width 134 height 29
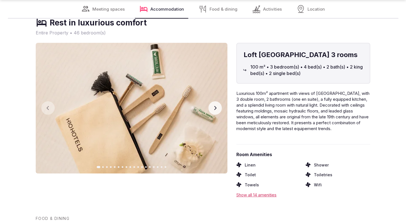
scroll to position [647, 0]
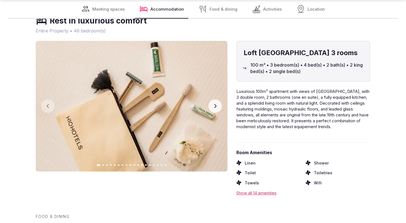
click at [220, 109] on button "Next slide" at bounding box center [215, 105] width 13 height 13
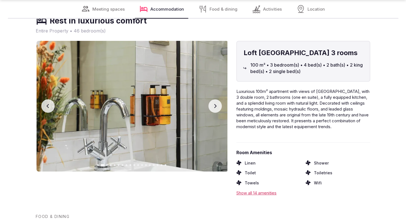
click at [220, 109] on button "Next slide" at bounding box center [215, 105] width 13 height 13
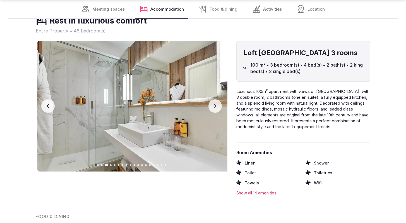
click at [220, 109] on button "Next slide" at bounding box center [215, 105] width 13 height 13
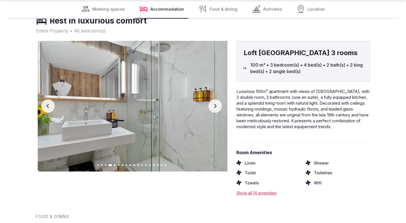
click at [220, 109] on button "Next slide" at bounding box center [215, 105] width 13 height 13
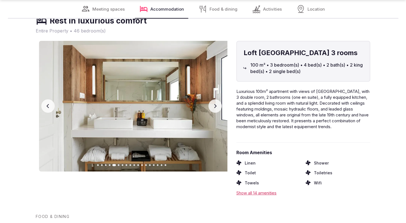
click at [220, 109] on button "Next slide" at bounding box center [215, 105] width 13 height 13
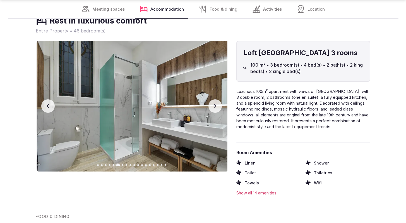
click at [220, 109] on button "Next slide" at bounding box center [215, 105] width 13 height 13
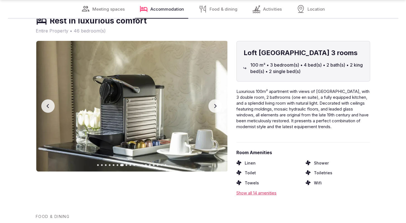
click at [221, 109] on button "Next slide" at bounding box center [215, 105] width 13 height 13
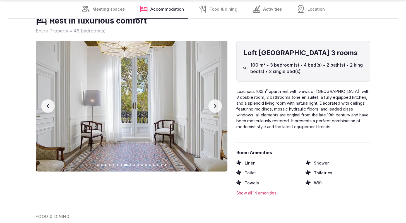
click at [221, 109] on button "Next slide" at bounding box center [215, 105] width 13 height 13
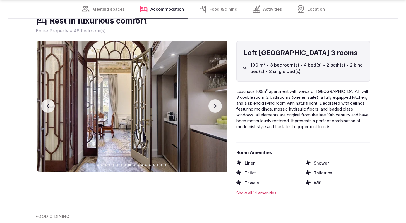
click at [221, 109] on button "Next slide" at bounding box center [215, 105] width 13 height 13
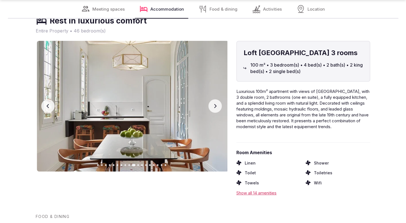
click at [221, 109] on button "Next slide" at bounding box center [215, 105] width 13 height 13
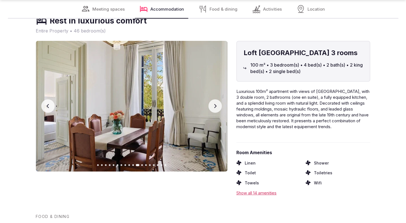
click at [221, 109] on button "Next slide" at bounding box center [215, 105] width 13 height 13
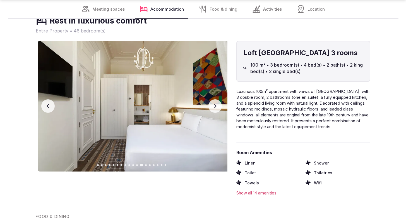
click at [221, 109] on button "Next slide" at bounding box center [215, 105] width 13 height 13
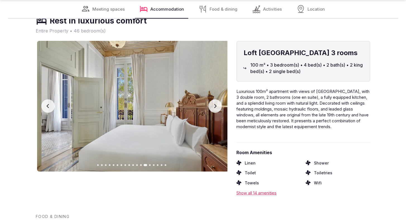
click at [221, 109] on button "Next slide" at bounding box center [215, 105] width 13 height 13
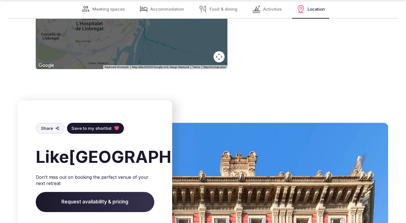
scroll to position [1407, 0]
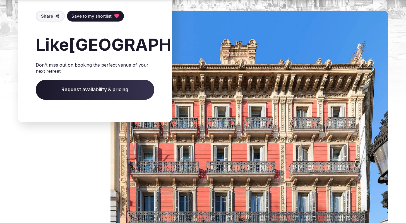
click at [105, 100] on span "Request availability & pricing" at bounding box center [95, 90] width 119 height 20
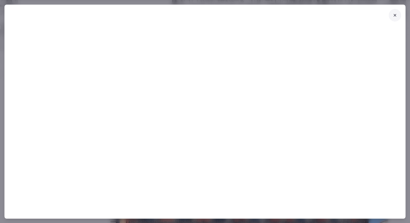
click at [397, 16] on icon at bounding box center [395, 15] width 4 height 4
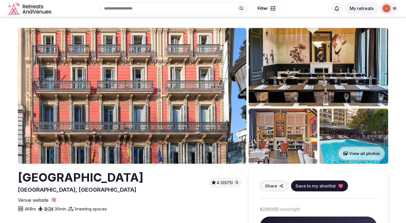
scroll to position [54, 0]
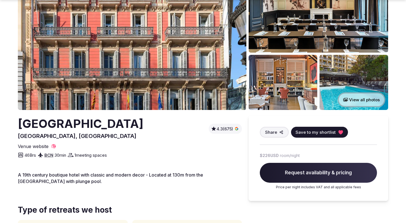
click at [296, 174] on span "Request availability & pricing" at bounding box center [318, 173] width 117 height 20
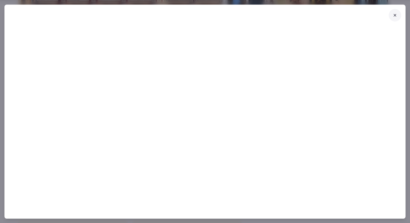
click at [397, 18] on button at bounding box center [395, 15] width 12 height 12
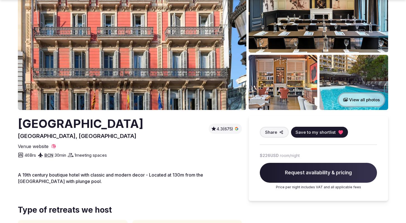
scroll to position [0, 0]
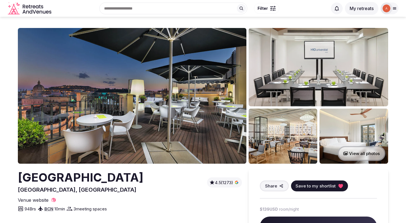
click at [166, 125] on img at bounding box center [132, 95] width 229 height 135
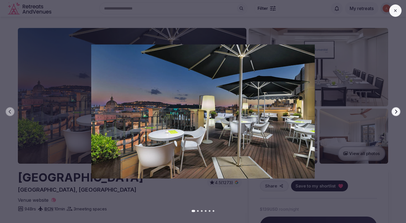
click at [396, 13] on button at bounding box center [396, 10] width 12 height 12
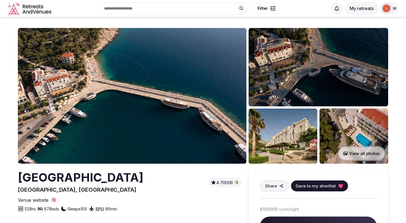
click at [156, 107] on img at bounding box center [132, 95] width 229 height 135
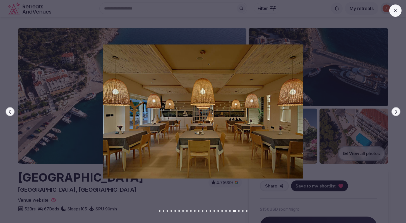
click at [399, 12] on button at bounding box center [396, 10] width 12 height 12
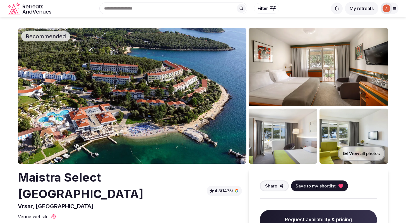
click at [150, 96] on img at bounding box center [132, 95] width 229 height 135
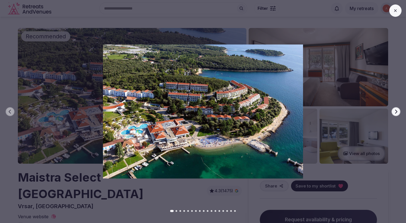
click at [400, 112] on button "Next slide" at bounding box center [396, 111] width 9 height 9
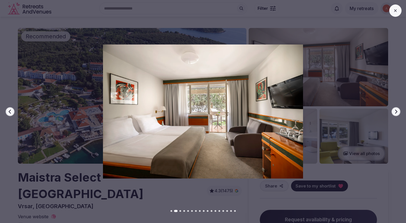
click at [400, 112] on button "Next slide" at bounding box center [396, 111] width 9 height 9
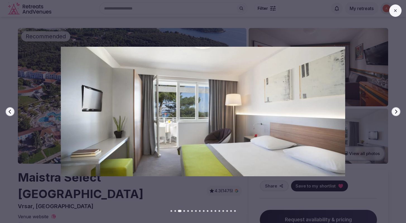
click at [400, 112] on button "Next slide" at bounding box center [396, 111] width 9 height 9
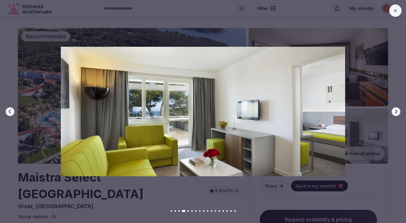
click at [400, 112] on button "Next slide" at bounding box center [396, 111] width 9 height 9
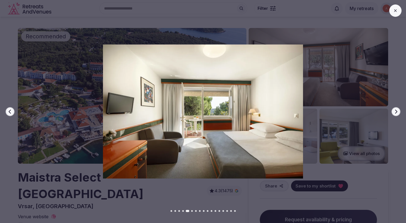
click at [400, 112] on button "Next slide" at bounding box center [396, 111] width 9 height 9
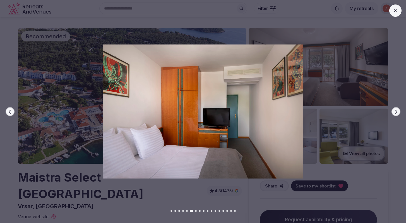
drag, startPoint x: 400, startPoint y: 112, endPoint x: 291, endPoint y: 135, distance: 110.7
click at [291, 135] on div "Previous slide Next slide" at bounding box center [203, 111] width 406 height 223
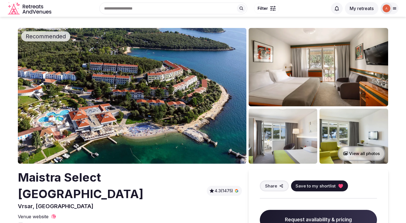
click at [206, 117] on img at bounding box center [132, 95] width 229 height 135
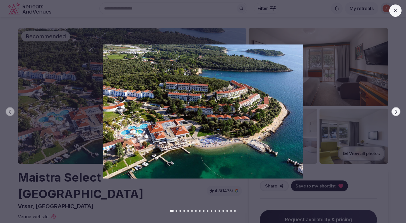
click at [403, 111] on div at bounding box center [201, 110] width 411 height 133
click at [399, 111] on button "Next slide" at bounding box center [396, 111] width 9 height 9
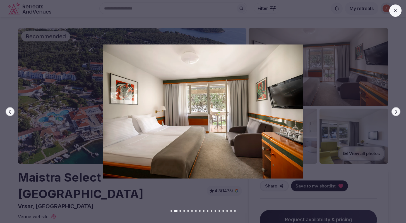
click at [399, 111] on button "Next slide" at bounding box center [396, 111] width 9 height 9
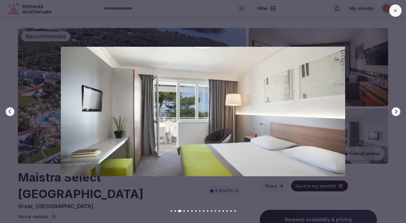
click at [399, 111] on button "Next slide" at bounding box center [396, 111] width 9 height 9
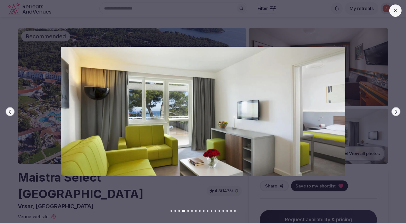
click at [399, 111] on button "Next slide" at bounding box center [396, 111] width 9 height 9
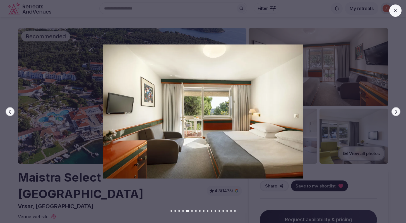
click at [399, 111] on button "Next slide" at bounding box center [396, 111] width 9 height 9
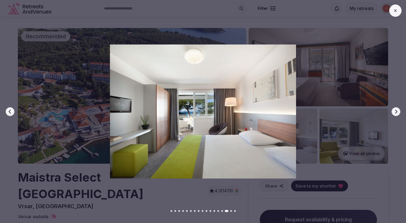
scroll to position [11, 0]
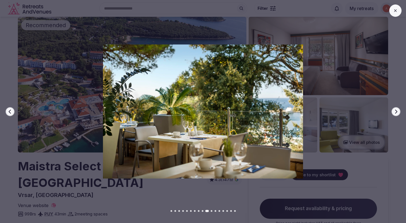
click at [400, 10] on button at bounding box center [396, 10] width 12 height 12
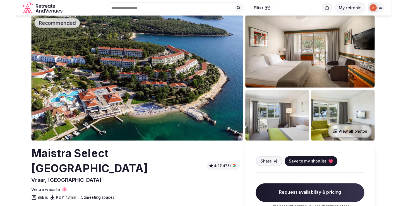
scroll to position [0, 0]
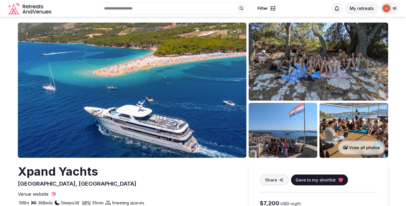
scroll to position [6, 0]
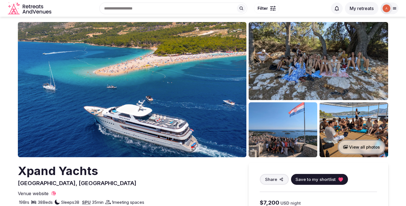
click at [160, 95] on img at bounding box center [132, 89] width 229 height 135
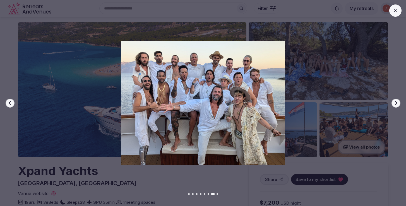
click at [99, 177] on div "Previous slide Next slide" at bounding box center [203, 103] width 406 height 206
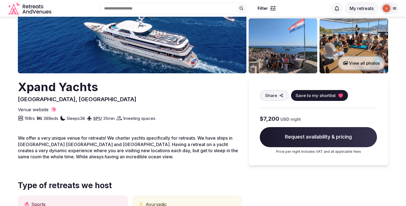
scroll to position [32, 0]
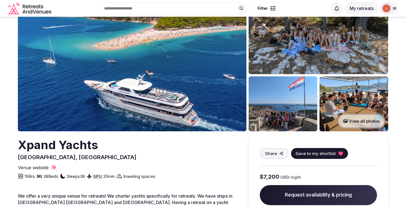
click at [106, 106] on img at bounding box center [132, 63] width 229 height 135
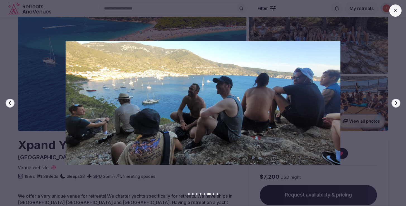
click at [90, 164] on img at bounding box center [203, 103] width 285 height 124
click at [83, 180] on div "Previous slide Next slide" at bounding box center [203, 103] width 406 height 206
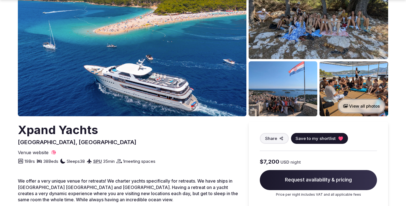
scroll to position [81, 0]
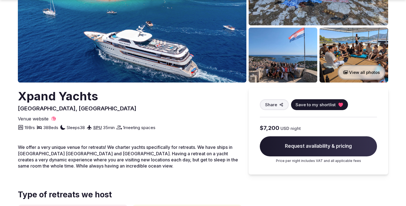
click at [87, 163] on p "We offer a very unique venue for retreats! We charter yachts specifically for r…" at bounding box center [130, 156] width 224 height 25
click at [57, 116] on div "Xpand Yachts Split, Croatia Share Save to my shortlist Venue website Visit venu…" at bounding box center [130, 109] width 224 height 43
click at [54, 117] on icon at bounding box center [54, 119] width 6 height 6
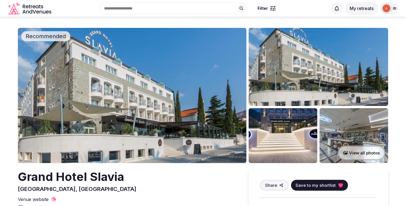
click at [156, 84] on img at bounding box center [132, 95] width 229 height 135
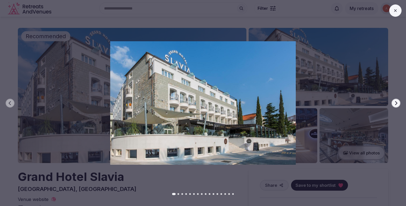
click at [396, 104] on icon "button" at bounding box center [396, 103] width 4 height 4
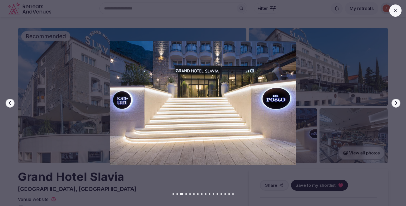
click at [396, 104] on icon "button" at bounding box center [396, 103] width 4 height 4
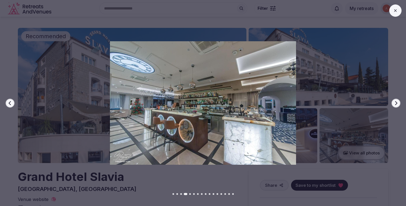
click at [396, 104] on icon "button" at bounding box center [396, 103] width 4 height 4
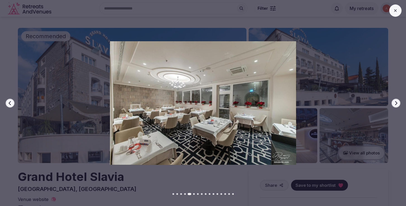
click at [396, 104] on icon "button" at bounding box center [396, 103] width 4 height 4
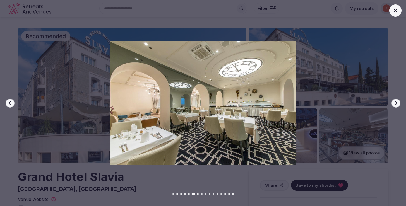
click at [396, 104] on icon "button" at bounding box center [396, 103] width 4 height 4
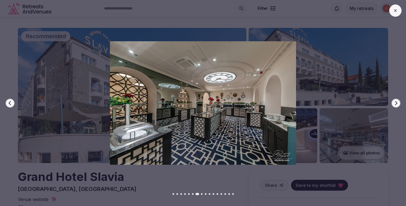
click at [396, 104] on icon "button" at bounding box center [396, 103] width 4 height 4
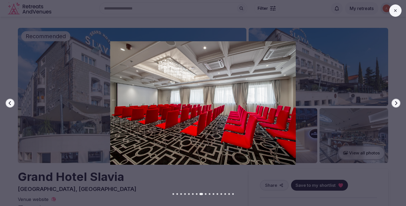
click at [396, 104] on icon "button" at bounding box center [396, 103] width 4 height 4
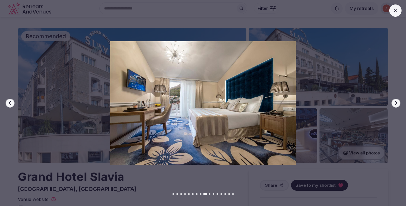
click at [396, 104] on icon "button" at bounding box center [396, 103] width 4 height 4
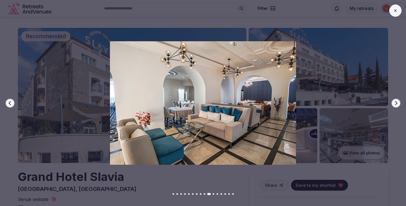
click at [396, 104] on icon "button" at bounding box center [396, 103] width 4 height 4
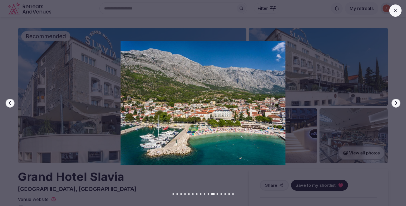
click at [396, 104] on icon "button" at bounding box center [396, 103] width 4 height 4
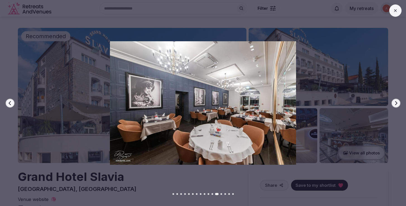
click at [396, 104] on icon "button" at bounding box center [396, 103] width 4 height 4
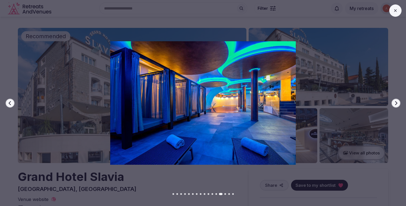
click at [395, 104] on icon "button" at bounding box center [396, 103] width 4 height 4
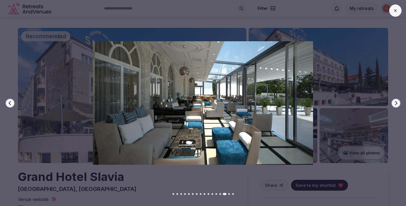
click at [395, 104] on icon "button" at bounding box center [396, 103] width 4 height 4
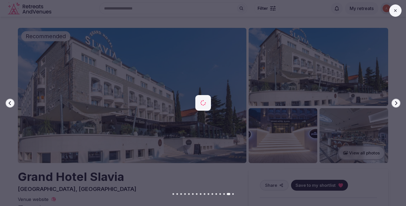
click at [395, 104] on icon "button" at bounding box center [396, 103] width 4 height 4
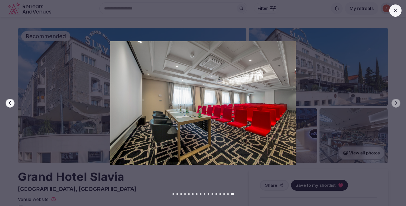
click at [395, 13] on icon at bounding box center [395, 10] width 4 height 4
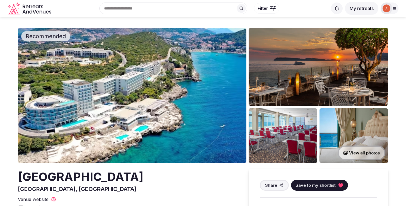
click at [73, 84] on img at bounding box center [132, 95] width 229 height 135
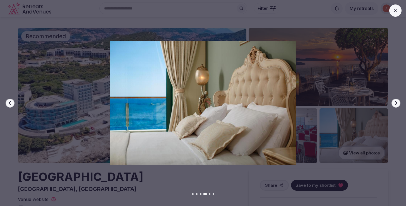
click at [399, 15] on button at bounding box center [396, 10] width 12 height 12
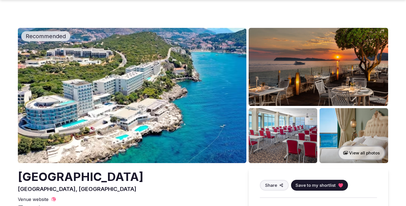
scroll to position [82, 0]
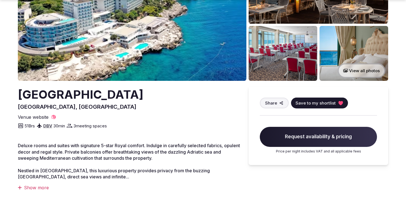
click at [60, 92] on h2 "Royal Princess Hotel Dubrovnik" at bounding box center [81, 95] width 126 height 16
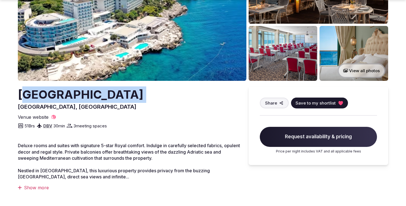
click at [60, 92] on h2 "Royal Princess Hotel Dubrovnik" at bounding box center [81, 95] width 126 height 16
copy h2 "Royal Princess Hotel Dubrovnik"
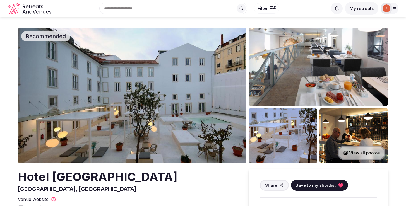
click at [158, 102] on img at bounding box center [132, 95] width 229 height 135
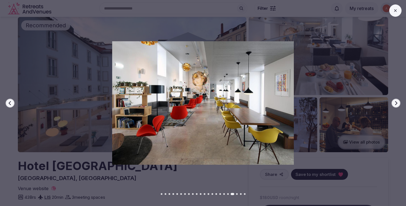
scroll to position [11, 0]
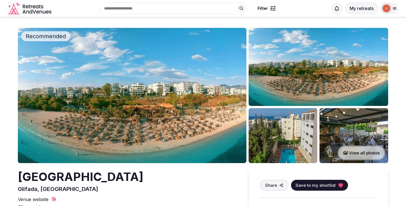
click at [121, 72] on img at bounding box center [132, 95] width 229 height 135
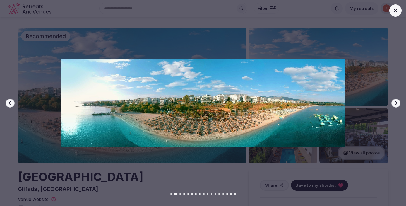
click at [399, 105] on button "Next slide" at bounding box center [396, 103] width 9 height 9
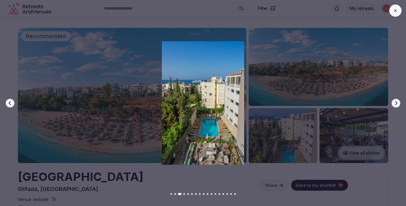
click at [399, 105] on button "Next slide" at bounding box center [396, 103] width 9 height 9
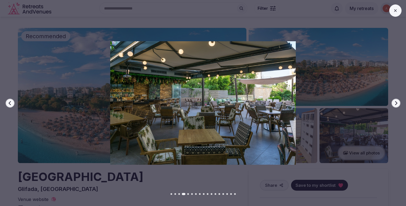
click at [399, 105] on button "Next slide" at bounding box center [396, 103] width 9 height 9
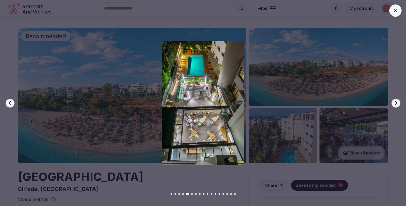
click at [399, 105] on button "Next slide" at bounding box center [396, 103] width 9 height 9
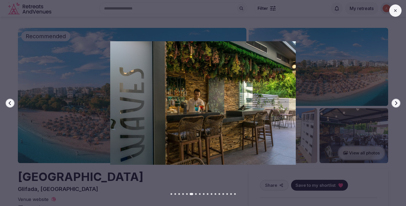
click at [399, 105] on button "Next slide" at bounding box center [396, 103] width 9 height 9
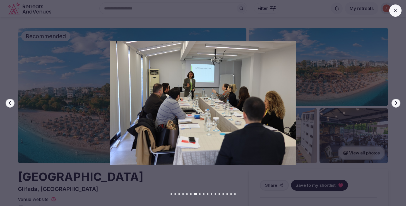
click at [399, 105] on button "Next slide" at bounding box center [396, 103] width 9 height 9
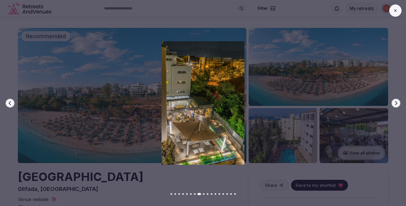
click at [399, 105] on button "Next slide" at bounding box center [396, 103] width 9 height 9
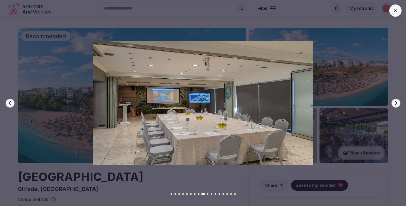
click at [399, 105] on button "Next slide" at bounding box center [396, 103] width 9 height 9
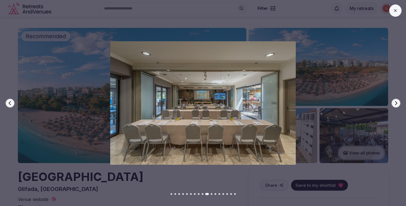
click at [399, 105] on button "Next slide" at bounding box center [396, 103] width 9 height 9
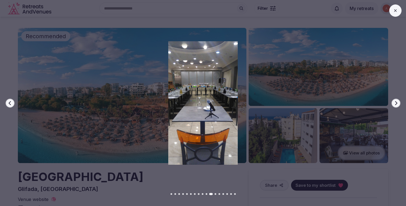
click at [399, 105] on button "Next slide" at bounding box center [396, 103] width 9 height 9
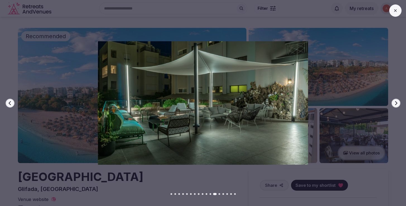
click at [399, 105] on button "Next slide" at bounding box center [396, 103] width 9 height 9
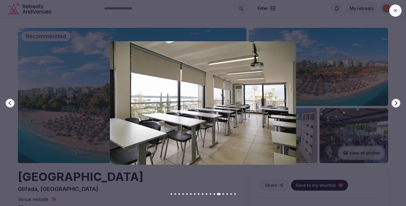
click at [399, 105] on button "Next slide" at bounding box center [396, 103] width 9 height 9
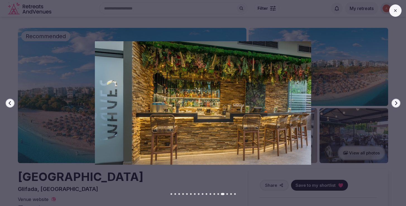
click at [399, 105] on button "Next slide" at bounding box center [396, 103] width 9 height 9
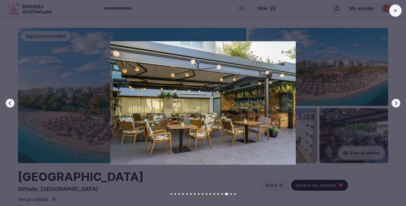
click at [399, 105] on button "Next slide" at bounding box center [396, 103] width 9 height 9
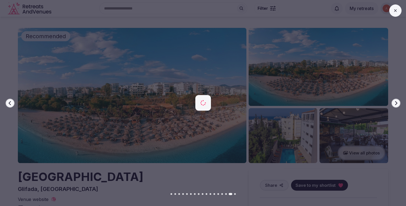
click at [399, 105] on button "Next slide" at bounding box center [396, 103] width 9 height 9
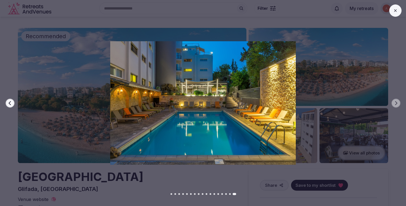
click at [10, 99] on button "Previous slide" at bounding box center [10, 103] width 9 height 9
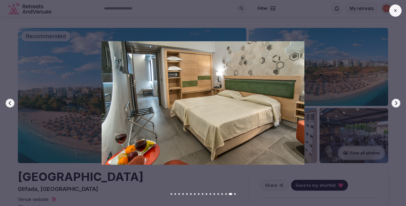
click at [10, 99] on button "Previous slide" at bounding box center [10, 103] width 9 height 9
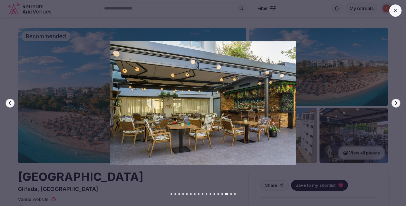
click at [10, 99] on button "Previous slide" at bounding box center [10, 103] width 9 height 9
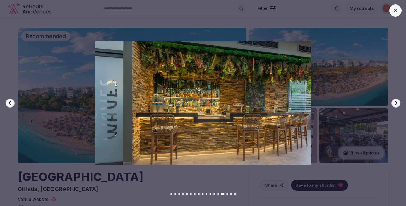
click at [10, 99] on button "Previous slide" at bounding box center [10, 103] width 9 height 9
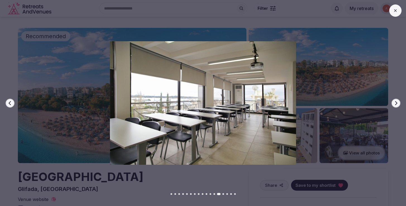
click at [10, 99] on button "Previous slide" at bounding box center [10, 103] width 9 height 9
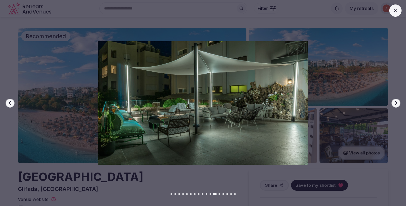
click at [10, 99] on button "Previous slide" at bounding box center [10, 103] width 9 height 9
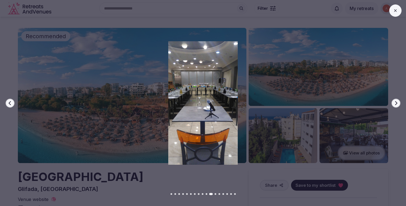
click at [10, 99] on button "Previous slide" at bounding box center [10, 103] width 9 height 9
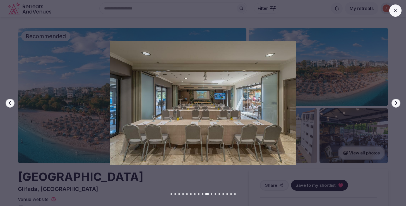
click at [10, 99] on button "Previous slide" at bounding box center [10, 103] width 9 height 9
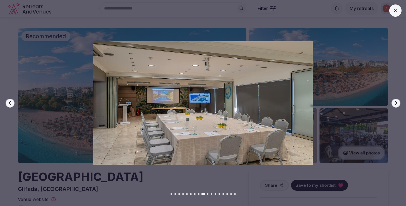
click at [10, 99] on button "Previous slide" at bounding box center [10, 103] width 9 height 9
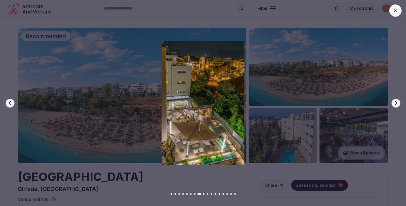
click at [10, 99] on button "Previous slide" at bounding box center [10, 103] width 9 height 9
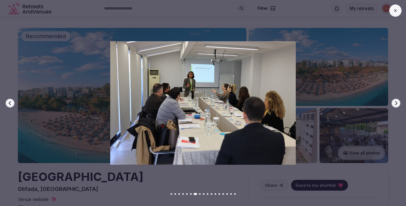
click at [10, 99] on button "Previous slide" at bounding box center [10, 103] width 9 height 9
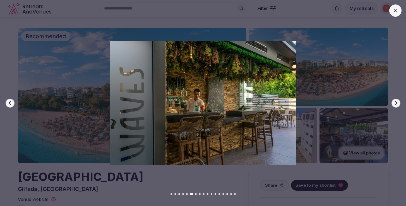
click at [10, 99] on button "Previous slide" at bounding box center [10, 103] width 9 height 9
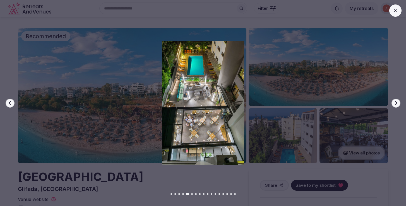
click at [10, 99] on button "Previous slide" at bounding box center [10, 103] width 9 height 9
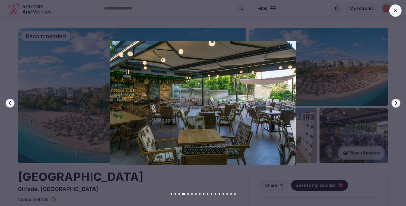
click at [10, 99] on button "Previous slide" at bounding box center [10, 103] width 9 height 9
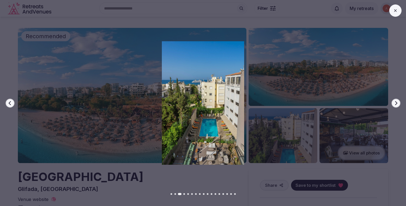
click at [10, 99] on button "Previous slide" at bounding box center [10, 103] width 9 height 9
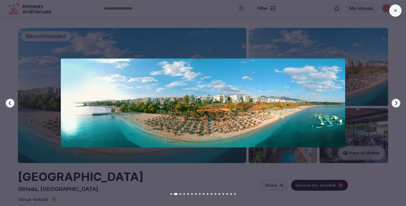
click at [10, 99] on button "Previous slide" at bounding box center [10, 103] width 9 height 9
click at [44, 101] on div at bounding box center [201, 103] width 411 height 124
click at [398, 12] on button at bounding box center [396, 10] width 12 height 12
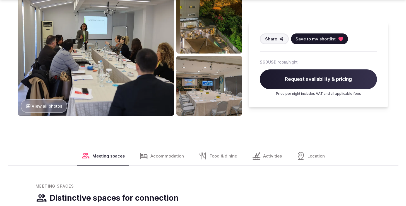
scroll to position [453, 0]
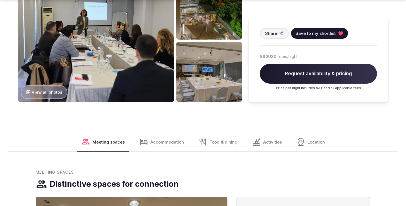
click at [258, 59] on div "Share Save to my shortlist $60 USD room/night Request availability & pricing Pr…" at bounding box center [319, 59] width 140 height 85
drag, startPoint x: 258, startPoint y: 59, endPoint x: 271, endPoint y: 59, distance: 13.1
click at [271, 59] on div "Share Save to my shortlist $60 USD room/night Request availability & pricing Pr…" at bounding box center [319, 59] width 140 height 85
click at [271, 59] on span "$60 USD" at bounding box center [268, 57] width 17 height 6
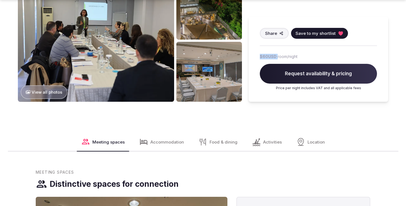
click at [271, 59] on span "$60 USD" at bounding box center [268, 57] width 17 height 6
click at [280, 58] on span "room/night" at bounding box center [288, 57] width 20 height 6
drag, startPoint x: 302, startPoint y: 58, endPoint x: 252, endPoint y: 58, distance: 49.4
click at [252, 58] on div "Share Save to my shortlist $60 USD room/night Request availability & pricing Pr…" at bounding box center [319, 59] width 140 height 85
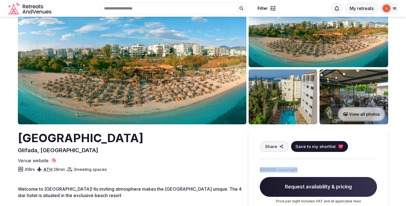
scroll to position [37, 0]
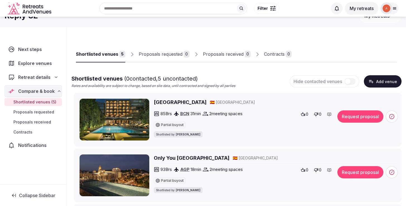
scroll to position [5, 0]
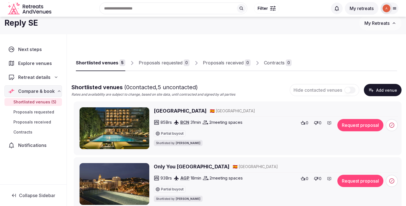
click at [167, 58] on link "Proposals requested 0" at bounding box center [164, 63] width 51 height 16
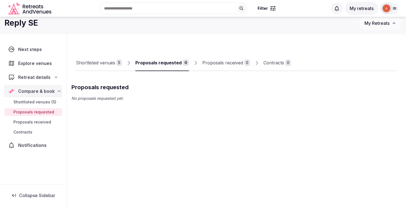
click at [172, 62] on div "Proposals requested" at bounding box center [158, 62] width 46 height 7
click at [109, 65] on div "Shortlisted venues" at bounding box center [95, 62] width 39 height 7
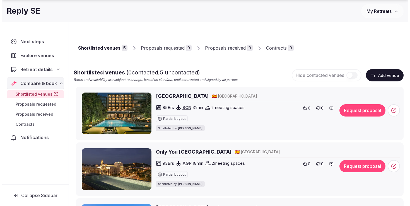
scroll to position [24, 0]
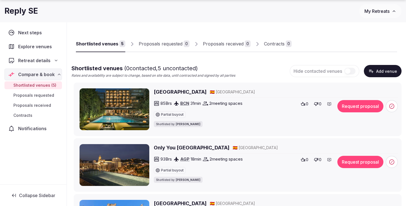
click at [360, 110] on button "Request proposal" at bounding box center [361, 106] width 46 height 12
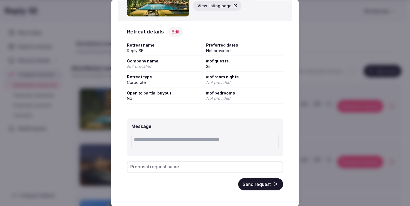
scroll to position [0, 0]
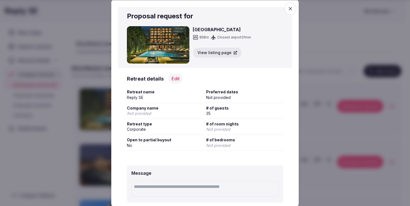
click at [174, 77] on button "Edit" at bounding box center [175, 79] width 15 height 10
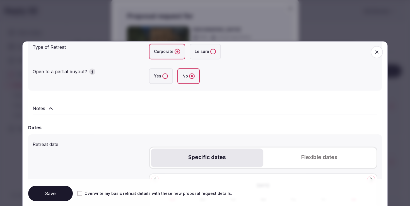
scroll to position [138, 0]
click at [168, 78] on label "Yes" at bounding box center [161, 76] width 24 height 16
click at [168, 78] on button "Yes" at bounding box center [166, 76] width 6 height 6
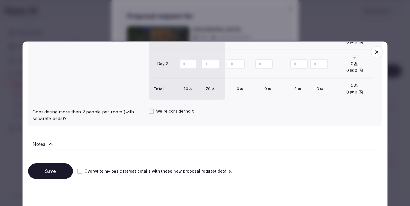
scroll to position [518, 0]
click at [52, 169] on button "Save" at bounding box center [50, 172] width 45 height 16
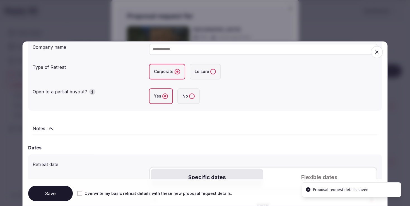
scroll to position [0, 0]
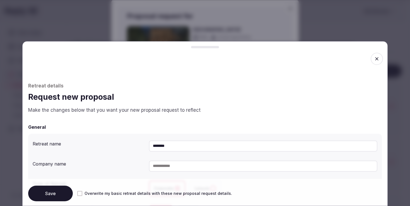
click at [374, 61] on icon "button" at bounding box center [377, 59] width 6 height 6
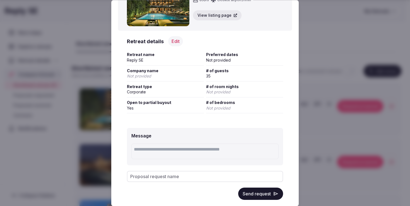
scroll to position [47, 0]
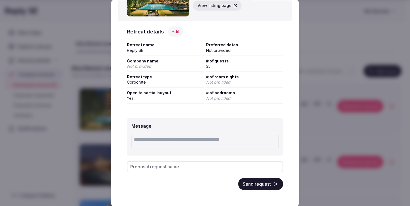
click at [171, 174] on div "Message Proposal request name Send request" at bounding box center [205, 155] width 174 height 90
click at [175, 166] on input "Proposal request name" at bounding box center [205, 167] width 156 height 11
click at [250, 186] on button "Send request" at bounding box center [260, 184] width 45 height 12
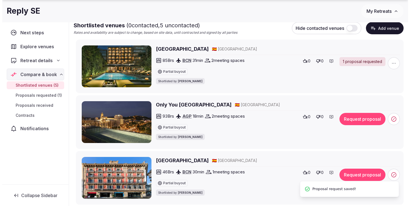
scroll to position [75, 0]
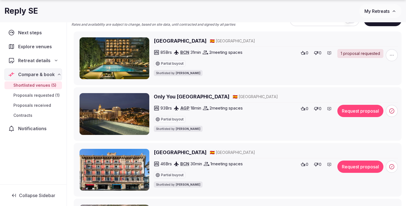
click at [348, 110] on button "Request proposal" at bounding box center [361, 111] width 46 height 12
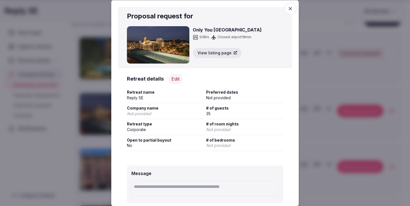
click at [133, 157] on div "Message Proposal request name Send request" at bounding box center [205, 202] width 174 height 90
click at [173, 80] on button "Edit" at bounding box center [175, 79] width 15 height 10
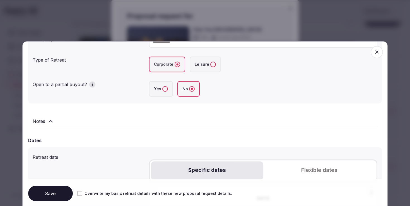
scroll to position [117, 0]
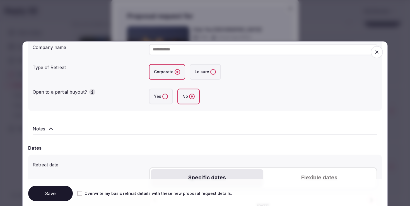
click at [163, 96] on button "Yes" at bounding box center [166, 97] width 6 height 6
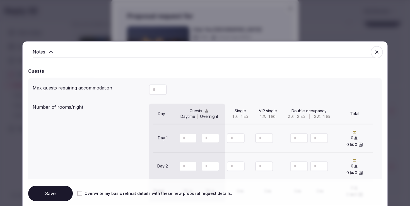
scroll to position [518, 0]
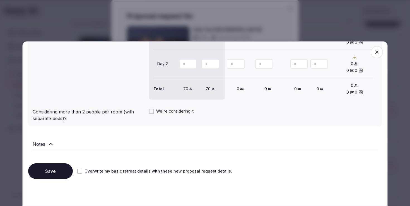
click at [81, 172] on button "Overwrite my basic retreat details with these new proposal request details." at bounding box center [79, 171] width 5 height 5
click at [62, 173] on button "Save" at bounding box center [50, 172] width 45 height 16
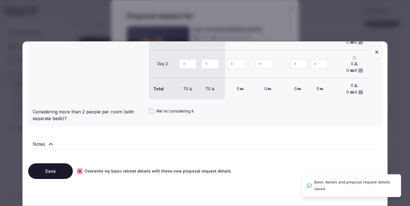
click at [376, 54] on icon "button" at bounding box center [377, 52] width 3 height 3
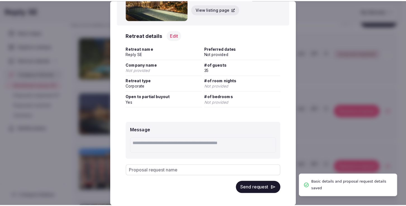
scroll to position [47, 0]
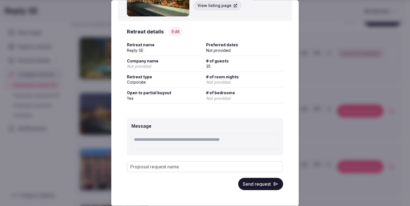
click at [242, 182] on button "Send request" at bounding box center [260, 184] width 45 height 12
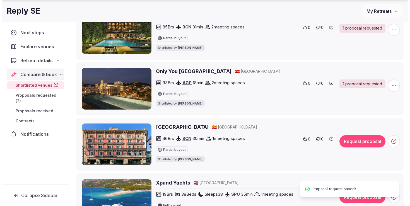
scroll to position [140, 0]
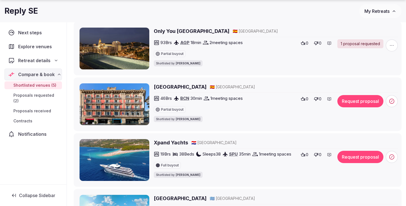
click at [361, 103] on button "Request proposal" at bounding box center [361, 101] width 46 height 12
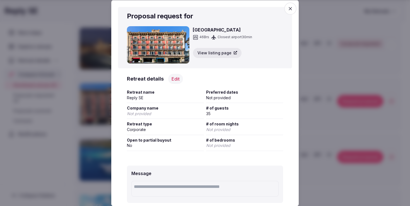
scroll to position [47, 0]
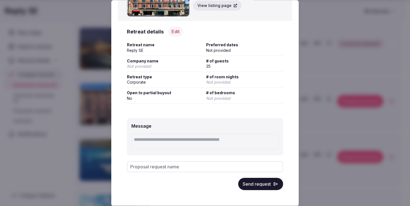
click at [142, 99] on div "No" at bounding box center [165, 99] width 77 height 6
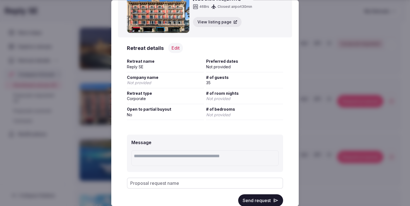
click at [177, 48] on button "Edit" at bounding box center [175, 48] width 15 height 10
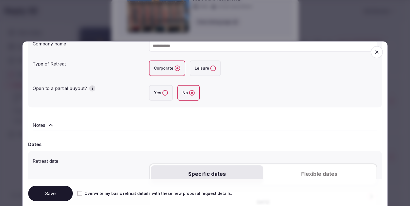
scroll to position [108, 0]
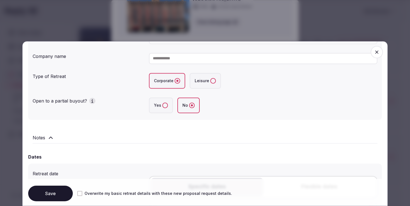
click at [165, 109] on label "Yes" at bounding box center [161, 106] width 24 height 16
click at [165, 108] on button "Yes" at bounding box center [166, 106] width 6 height 6
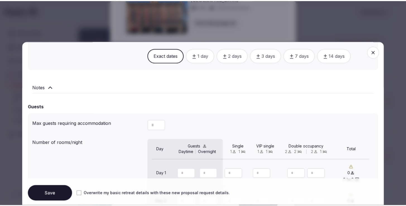
scroll to position [518, 0]
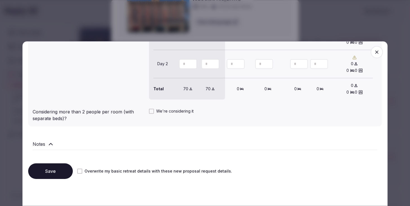
click at [57, 173] on button "Save" at bounding box center [50, 172] width 45 height 16
click at [374, 53] on icon "button" at bounding box center [377, 52] width 6 height 6
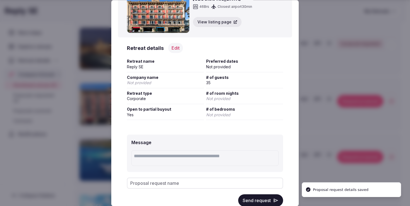
click at [248, 197] on button "Send request" at bounding box center [260, 201] width 45 height 12
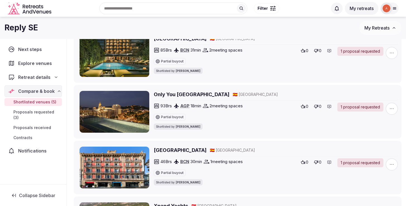
scroll to position [77, 0]
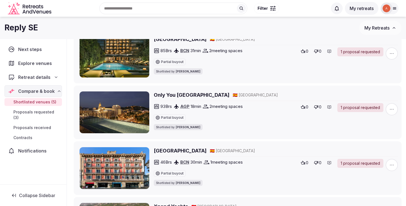
click at [141, 83] on ul "H10 Metropolitan Barcelona 🇪🇸 Spain 85 Brs BCN 31 min 2 meeting spaces Partial …" at bounding box center [236, 168] width 330 height 277
click at [32, 56] on nav "Next steps Explore venues Retreat details Compare & book Shortlisted venues (5)…" at bounding box center [33, 100] width 58 height 113
click at [33, 62] on span "Explore venues" at bounding box center [36, 63] width 36 height 7
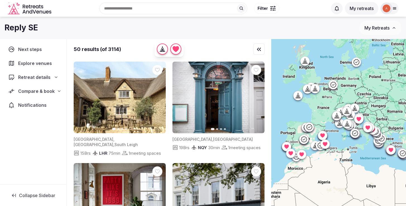
click at [122, 9] on div "Search Popular Destinations Toscana, Italy Riviera Maya, Mexico Indonesia, Bali…" at bounding box center [191, 8] width 274 height 24
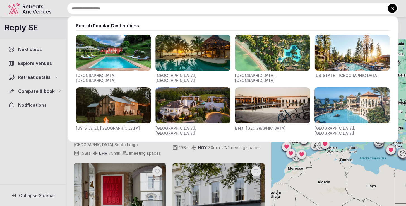
paste input "**********"
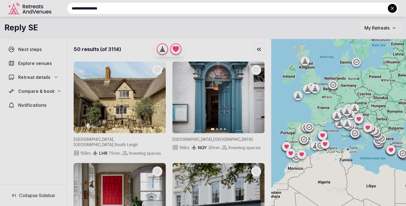
click at [121, 30] on div at bounding box center [203, 103] width 406 height 206
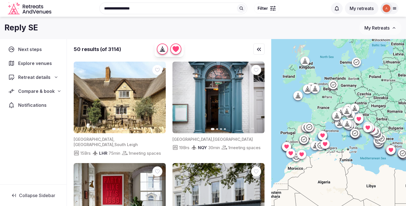
click at [121, 30] on div "Reply SE" at bounding box center [181, 27] width 355 height 11
click at [138, 15] on div "**********" at bounding box center [191, 8] width 274 height 24
click at [142, 11] on div "**********" at bounding box center [191, 8] width 274 height 24
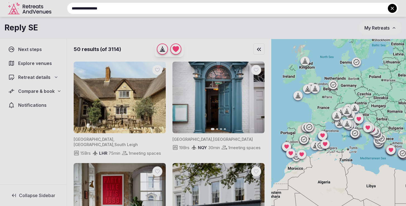
click at [142, 11] on input "**********" at bounding box center [233, 9] width 332 height 12
click at [116, 36] on div at bounding box center [203, 103] width 406 height 206
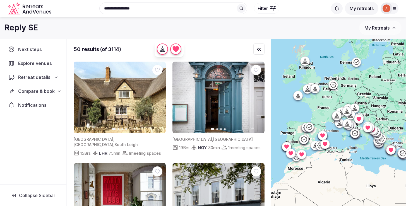
click at [130, 11] on div "**********" at bounding box center [191, 8] width 274 height 24
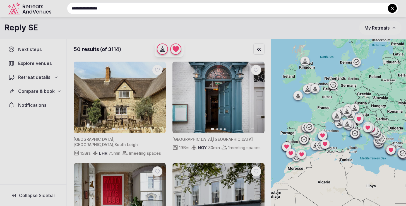
click at [130, 11] on input "**********" at bounding box center [233, 9] width 332 height 12
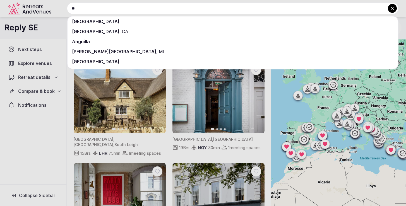
type input "*"
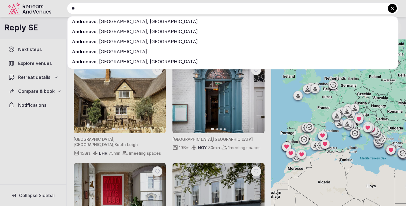
type input "*"
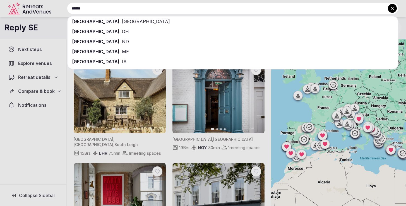
type input "******"
click at [96, 25] on div "Lisbon , Portugal" at bounding box center [233, 21] width 331 height 10
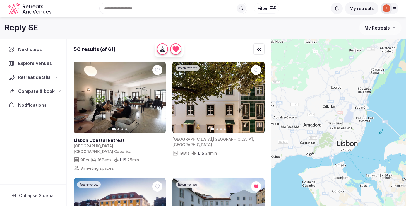
click at [275, 115] on div at bounding box center [338, 132] width 135 height 186
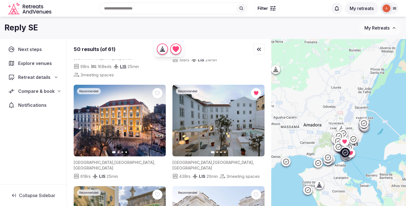
scroll to position [94, 0]
click at [157, 118] on button "Next slide" at bounding box center [158, 120] width 9 height 9
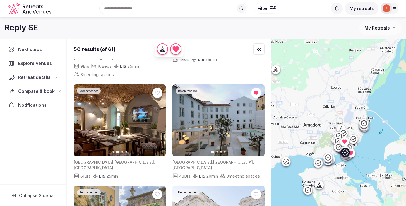
click at [157, 118] on button "Next slide" at bounding box center [158, 120] width 9 height 9
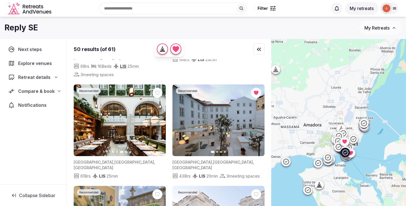
click at [157, 118] on button "Next slide" at bounding box center [158, 120] width 9 height 9
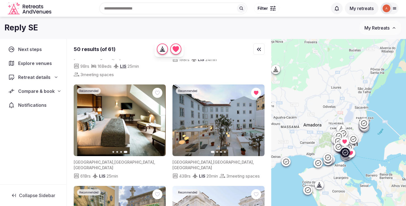
click at [120, 111] on img at bounding box center [120, 121] width 92 height 72
click at [95, 106] on img at bounding box center [120, 121] width 92 height 72
click at [97, 140] on img at bounding box center [120, 121] width 92 height 72
click at [83, 123] on img at bounding box center [120, 121] width 92 height 72
click at [83, 117] on button "Previous slide" at bounding box center [81, 120] width 9 height 9
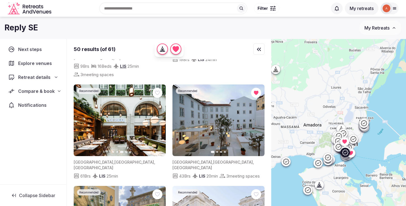
click at [80, 118] on icon "button" at bounding box center [81, 120] width 4 height 4
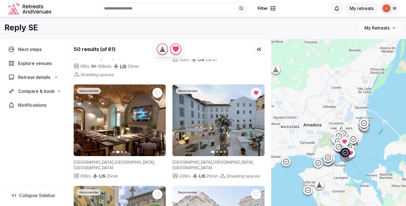
click at [0, 0] on icon at bounding box center [0, 0] width 0 height 0
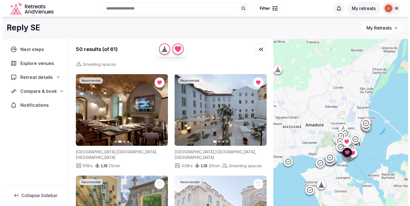
scroll to position [110, 0]
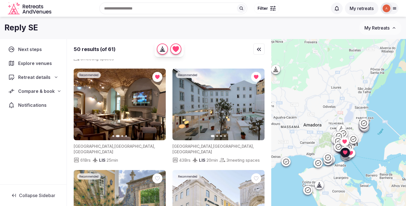
click at [275, 4] on button "Filter" at bounding box center [266, 8] width 25 height 11
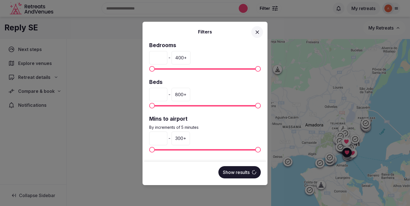
scroll to position [0, 0]
click at [161, 72] on span "Minimum" at bounding box center [164, 69] width 6 height 6
type input "*"
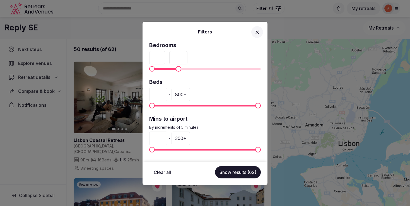
type input "***"
click at [177, 72] on span "Maximum" at bounding box center [179, 69] width 6 height 6
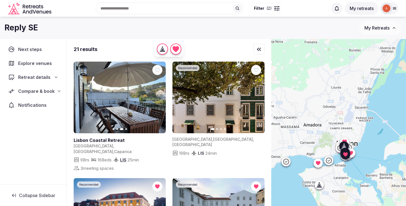
scroll to position [899, 0]
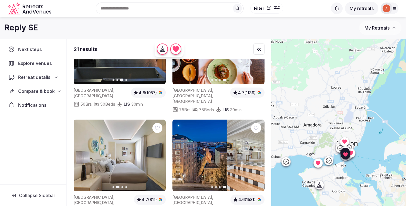
drag, startPoint x: 0, startPoint y: 0, endPoint x: 269, endPoint y: 142, distance: 303.9
click at [268, 143] on div "21 results Previous slide Next slide [GEOGRAPHIC_DATA] Coastal Retreat [GEOGRAP…" at bounding box center [169, 132] width 204 height 186
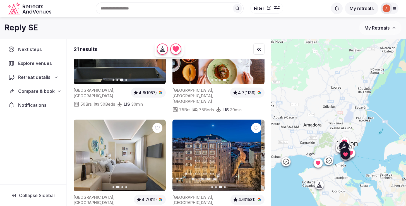
drag, startPoint x: 213, startPoint y: 142, endPoint x: 241, endPoint y: 140, distance: 28.3
click at [240, 140] on img at bounding box center [215, 156] width 92 height 72
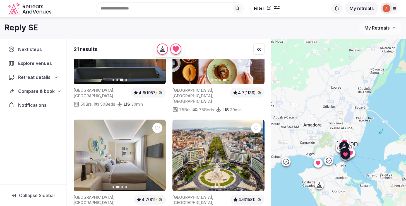
drag, startPoint x: 228, startPoint y: 137, endPoint x: 250, endPoint y: 139, distance: 22.4
click at [249, 138] on img at bounding box center [217, 156] width 92 height 72
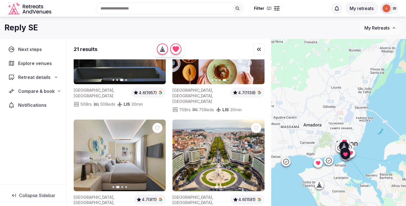
drag, startPoint x: 212, startPoint y: 147, endPoint x: 249, endPoint y: 141, distance: 37.6
click at [239, 141] on img at bounding box center [219, 156] width 92 height 72
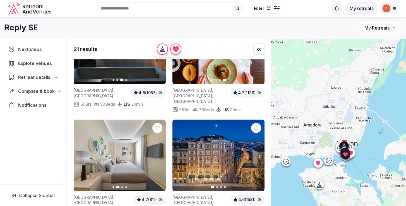
scroll to position [907, 0]
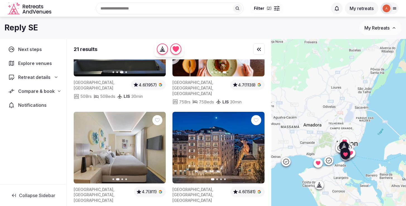
click at [257, 115] on div at bounding box center [256, 120] width 10 height 10
click at [0, 0] on icon at bounding box center [0, 0] width 0 height 0
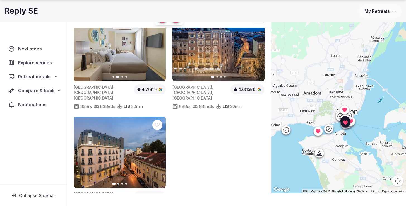
scroll to position [41, 0]
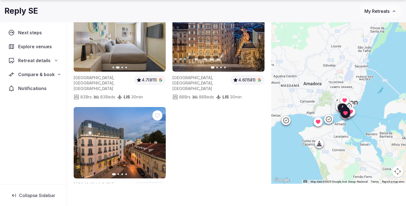
click at [160, 138] on button "Next slide" at bounding box center [158, 142] width 9 height 9
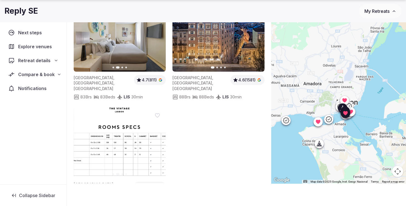
click at [160, 138] on button "Next slide" at bounding box center [158, 142] width 9 height 9
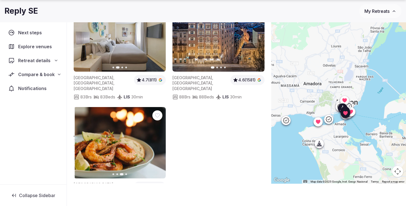
click at [160, 138] on button "Next slide" at bounding box center [158, 142] width 9 height 9
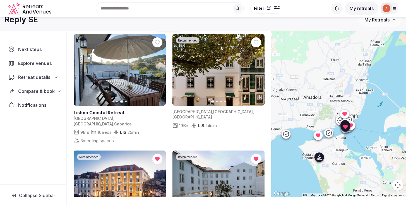
scroll to position [0, 0]
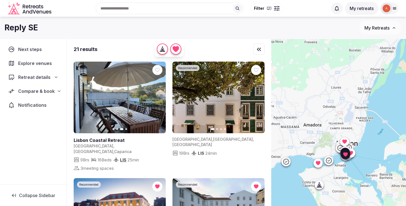
click at [26, 31] on h1 "Reply SE" at bounding box center [21, 27] width 34 height 11
click at [34, 60] on span "Explore venues" at bounding box center [36, 63] width 36 height 7
click at [34, 64] on span "Explore venues" at bounding box center [36, 63] width 36 height 7
click at [44, 90] on span "Compare & book" at bounding box center [36, 91] width 36 height 7
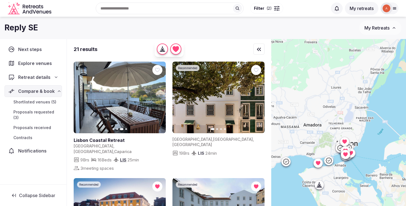
click at [39, 104] on span "Shortlisted venues (5)" at bounding box center [34, 102] width 43 height 6
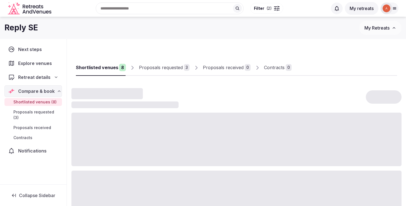
click at [39, 104] on span "Shortlisted venues (8)" at bounding box center [34, 102] width 43 height 6
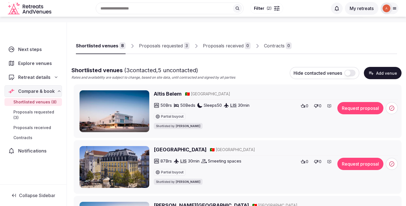
scroll to position [34, 0]
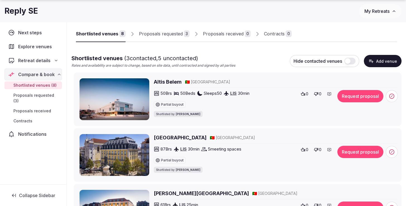
click at [164, 83] on h2 "Altis Belem" at bounding box center [168, 81] width 28 height 7
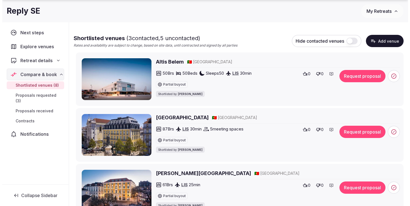
scroll to position [54, 0]
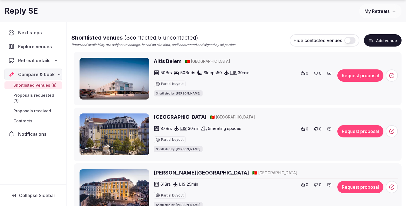
click at [354, 74] on button "Request proposal" at bounding box center [361, 76] width 46 height 12
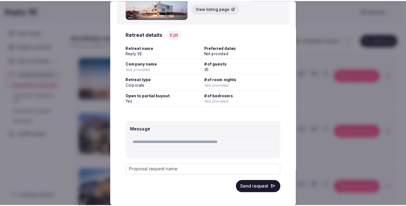
scroll to position [47, 0]
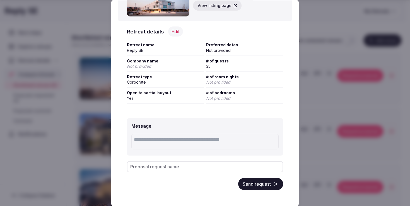
click at [245, 181] on button "Send request" at bounding box center [260, 184] width 45 height 12
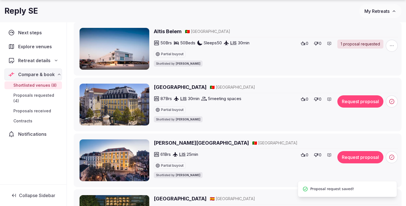
scroll to position [89, 0]
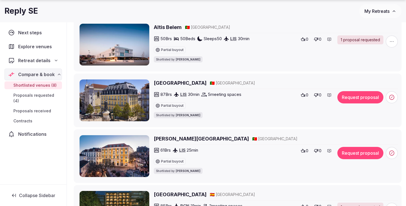
click at [158, 83] on h2 "[GEOGRAPHIC_DATA]" at bounding box center [180, 83] width 53 height 7
click at [228, 140] on h2 "[PERSON_NAME][GEOGRAPHIC_DATA]" at bounding box center [201, 138] width 95 height 7
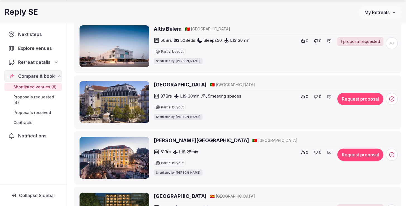
scroll to position [103, 0]
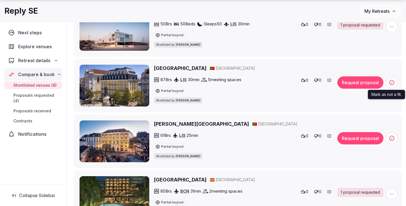
click at [391, 83] on icon at bounding box center [392, 83] width 6 height 6
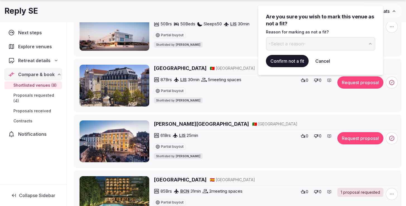
click at [298, 47] on span "-Select a reason-" at bounding box center [287, 44] width 37 height 6
click at [296, 45] on div "Didn't like accommodation options" at bounding box center [305, 43] width 73 height 7
click at [289, 106] on div "[GEOGRAPHIC_DATA] 🇵🇹 [GEOGRAPHIC_DATA] 87 Brs LIS 30 min 5 meeting spaces Parti…" at bounding box center [276, 86] width 244 height 42
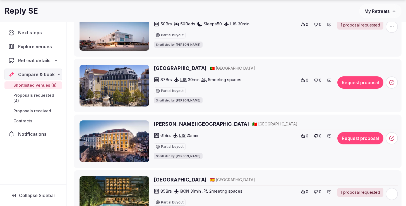
click at [330, 82] on icon at bounding box center [330, 80] width 4 height 3
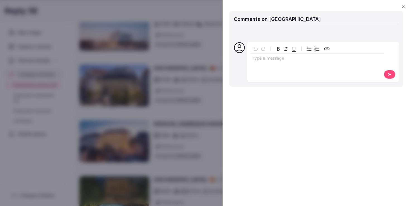
click at [279, 68] on div "Type a message" at bounding box center [317, 61] width 133 height 35
click at [274, 63] on div "editable markdown" at bounding box center [317, 59] width 133 height 11
click at [391, 78] on button at bounding box center [390, 74] width 12 height 9
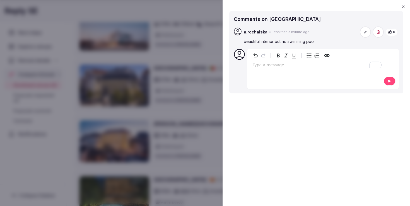
click at [405, 6] on icon "button" at bounding box center [404, 6] width 4 height 4
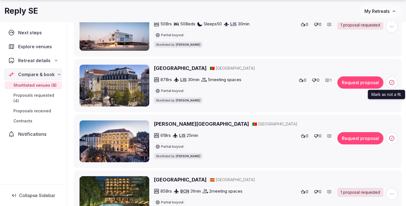
click at [393, 83] on icon at bounding box center [392, 83] width 6 height 6
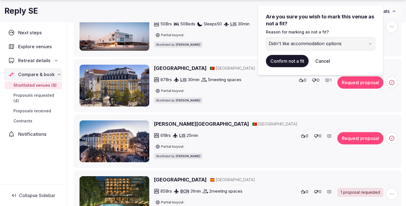
click at [295, 46] on div "Didn't like accommodation options" at bounding box center [305, 43] width 73 height 7
click at [290, 64] on button "Confirm not a fit" at bounding box center [287, 61] width 43 height 12
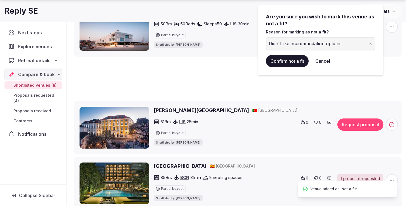
scroll to position [20, 0]
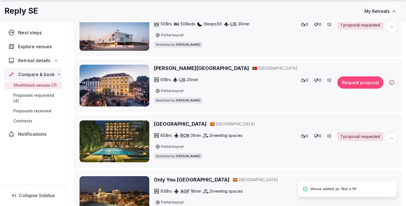
click at [389, 80] on span at bounding box center [392, 83] width 12 height 12
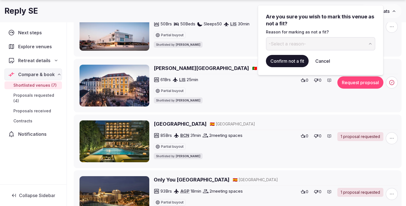
click at [298, 47] on button "-Select a reason-" at bounding box center [320, 43] width 109 height 13
click at [298, 61] on button "Confirm not a fit" at bounding box center [287, 61] width 43 height 12
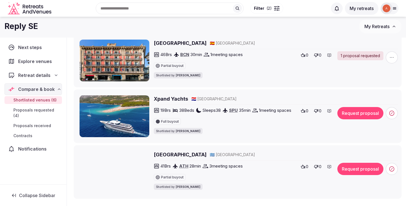
scroll to position [237, 0]
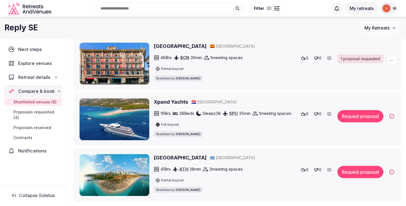
click at [169, 101] on h2 "Xpand Yachts" at bounding box center [171, 102] width 34 height 7
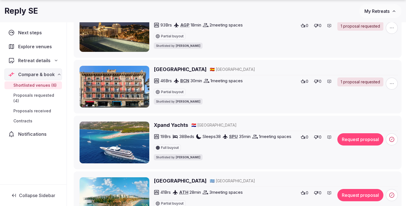
scroll to position [214, 0]
click at [180, 123] on h2 "Xpand Yachts" at bounding box center [171, 124] width 34 height 7
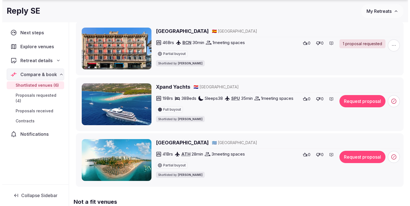
scroll to position [252, 0]
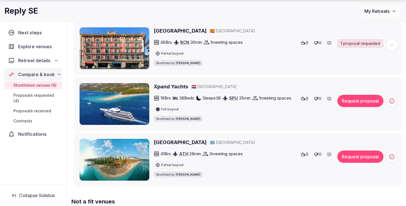
click at [360, 99] on button "Request proposal" at bounding box center [361, 101] width 46 height 12
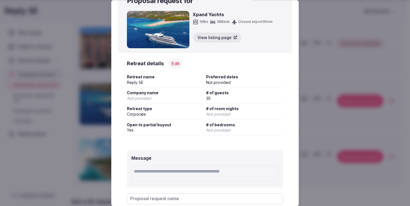
scroll to position [34, 0]
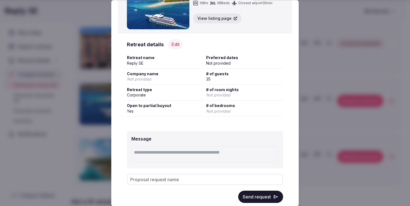
click at [175, 46] on button "Edit" at bounding box center [175, 45] width 15 height 10
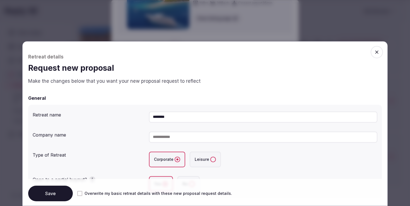
scroll to position [51, 0]
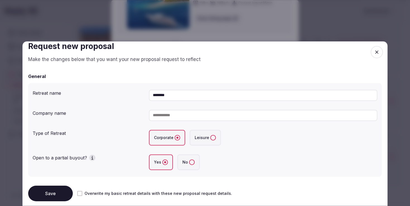
click at [185, 120] on input at bounding box center [263, 115] width 229 height 11
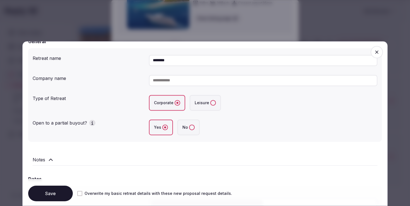
scroll to position [92, 0]
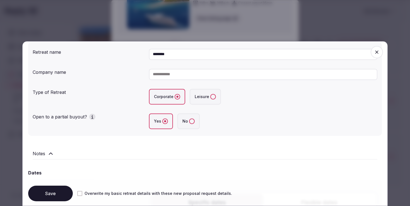
click at [124, 126] on div "Open to a partial buyout? Yes No" at bounding box center [205, 121] width 345 height 20
click at [192, 120] on button "No" at bounding box center [192, 122] width 6 height 6
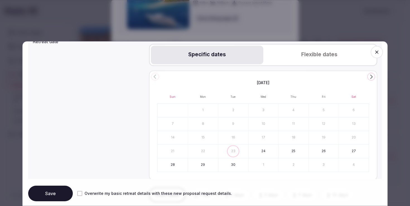
scroll to position [241, 0]
click at [369, 75] on icon "Go to the Next Month" at bounding box center [371, 76] width 7 height 7
click at [368, 75] on icon "Go to the Next Month" at bounding box center [371, 76] width 7 height 7
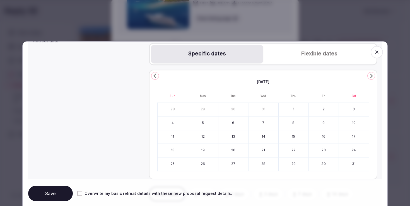
click at [368, 75] on icon "Go to the Next Month" at bounding box center [371, 76] width 7 height 7
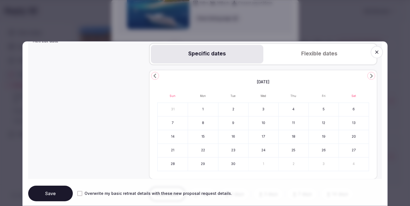
click at [368, 75] on icon "Go to the Next Month" at bounding box center [371, 76] width 7 height 7
click at [316, 138] on button "17" at bounding box center [324, 136] width 30 height 13
click at [173, 149] on button "19" at bounding box center [173, 150] width 30 height 13
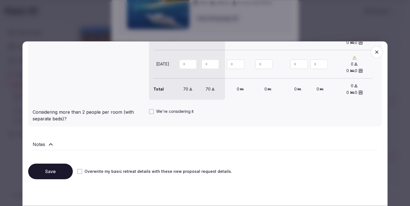
scroll to position [551, 0]
click at [121, 153] on div "Notes" at bounding box center [205, 146] width 354 height 18
click at [78, 142] on div "Notes" at bounding box center [205, 144] width 345 height 7
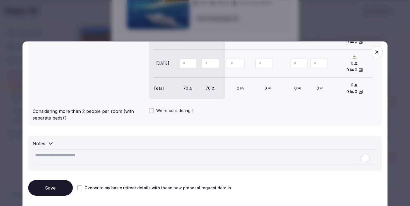
click at [63, 158] on textarea "To enrich screen reader interactions, please activate Accessibility in Grammarl…" at bounding box center [205, 158] width 345 height 16
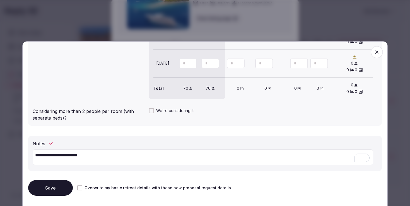
click at [107, 157] on textarea "**********" at bounding box center [203, 158] width 341 height 16
click at [102, 156] on textarea "**********" at bounding box center [203, 158] width 341 height 16
click at [100, 159] on textarea "**********" at bounding box center [203, 158] width 341 height 16
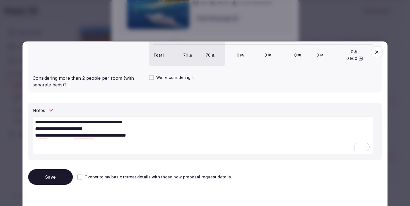
scroll to position [591, 0]
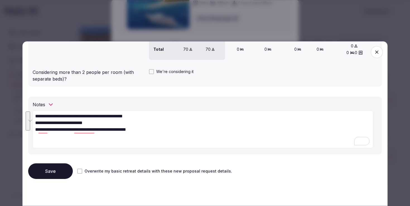
drag, startPoint x: 112, startPoint y: 141, endPoint x: 64, endPoint y: 140, distance: 47.8
click at [64, 140] on textarea "**********" at bounding box center [203, 130] width 341 height 38
type textarea "**********"
click at [152, 73] on button "We're considering it" at bounding box center [151, 71] width 5 height 5
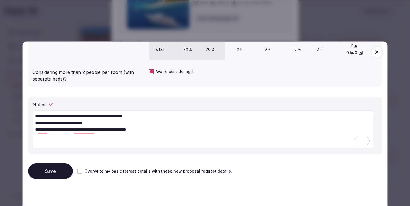
click at [116, 140] on textarea "**********" at bounding box center [203, 130] width 341 height 38
click at [68, 173] on button "Save" at bounding box center [50, 172] width 45 height 16
click at [373, 58] on span "button" at bounding box center [377, 52] width 12 height 12
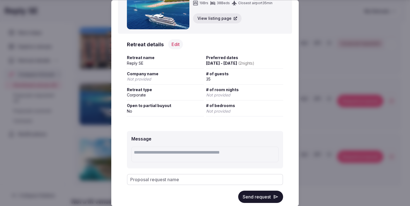
scroll to position [47, 0]
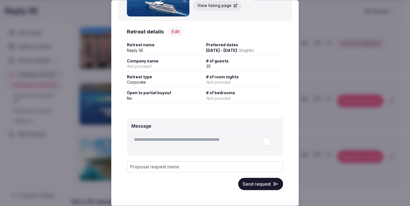
click at [244, 149] on textarea "To enrich screen reader interactions, please activate Accessibility in Grammarl…" at bounding box center [205, 142] width 147 height 16
click at [243, 140] on textarea "To enrich screen reader interactions, please activate Accessibility in Grammarl…" at bounding box center [205, 142] width 147 height 16
click at [251, 121] on div "Message" at bounding box center [205, 137] width 156 height 37
click at [157, 141] on textarea "To enrich screen reader interactions, please activate Accessibility in Grammarl…" at bounding box center [205, 142] width 147 height 16
click at [163, 161] on div "Message Proposal request name Send request" at bounding box center [205, 155] width 174 height 90
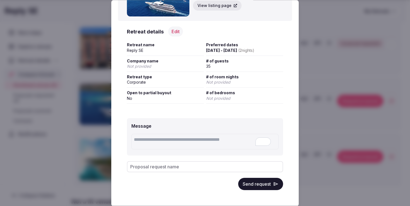
click at [163, 166] on input "Proposal request name" at bounding box center [205, 167] width 156 height 11
click at [171, 145] on textarea "To enrich screen reader interactions, please activate Accessibility in Grammarl…" at bounding box center [205, 142] width 147 height 16
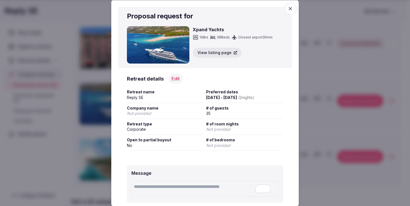
click at [185, 133] on div "Retreat type Corporate" at bounding box center [165, 128] width 77 height 14
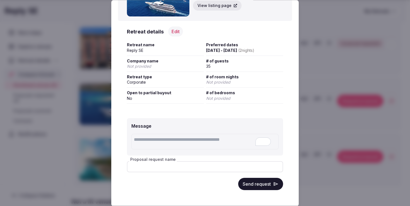
click at [187, 167] on input "Proposal request name" at bounding box center [205, 167] width 156 height 11
click at [192, 143] on textarea "To enrich screen reader interactions, please activate Accessibility in Grammarl…" at bounding box center [205, 142] width 147 height 16
type textarea "*"
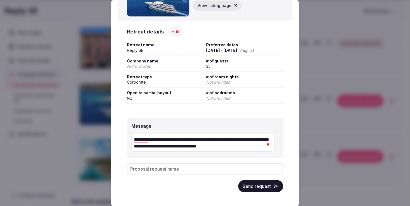
type textarea "**********"
click at [244, 188] on button "Send request" at bounding box center [260, 187] width 45 height 12
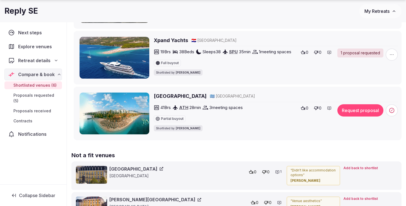
scroll to position [301, 0]
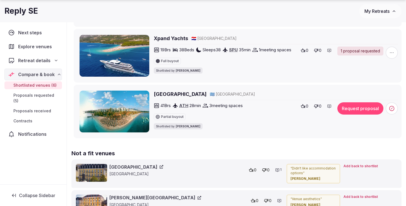
click at [174, 98] on h2 "[GEOGRAPHIC_DATA]" at bounding box center [180, 94] width 53 height 7
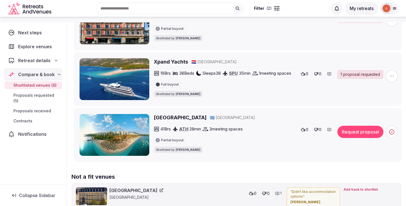
scroll to position [0, 0]
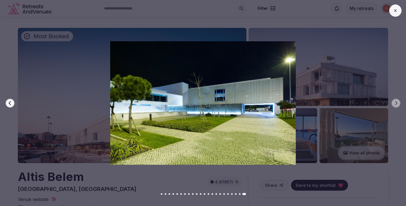
click at [397, 16] on button at bounding box center [396, 10] width 12 height 12
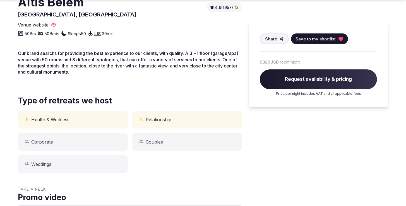
scroll to position [176, 0]
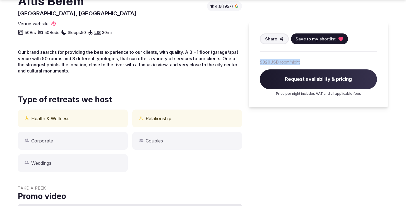
drag, startPoint x: 260, startPoint y: 63, endPoint x: 302, endPoint y: 61, distance: 42.5
click at [302, 61] on div "$320 USD room/night" at bounding box center [318, 61] width 117 height 7
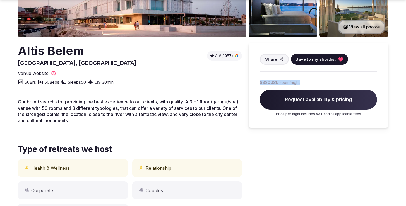
scroll to position [127, 0]
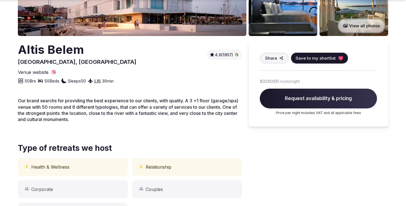
click at [183, 111] on span "Our brand searchs for providing the best experience to our clients, with qualit…" at bounding box center [128, 110] width 221 height 24
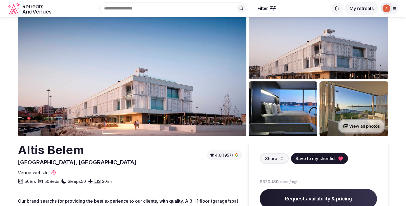
scroll to position [0, 0]
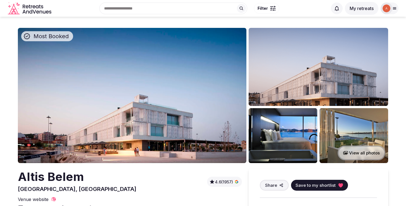
click at [163, 119] on img at bounding box center [132, 95] width 229 height 135
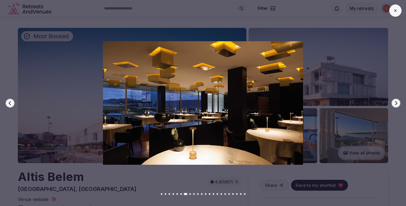
click at [85, 179] on div "Previous slide Next slide" at bounding box center [203, 103] width 406 height 206
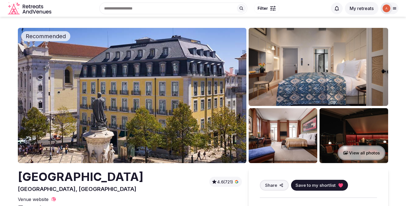
click at [149, 112] on img at bounding box center [132, 95] width 229 height 135
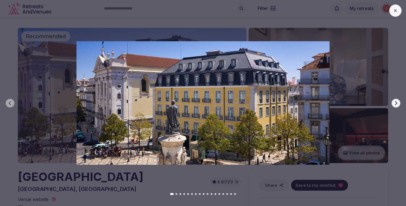
scroll to position [11, 0]
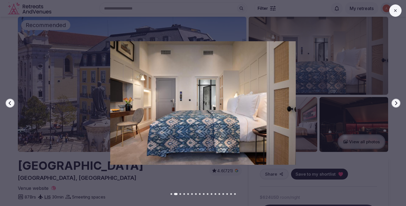
click at [396, 101] on icon "button" at bounding box center [396, 103] width 4 height 4
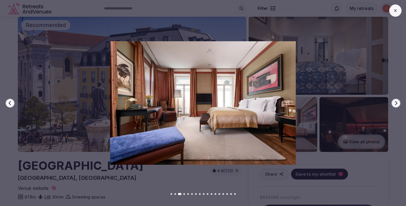
click at [396, 101] on icon "button" at bounding box center [396, 103] width 4 height 4
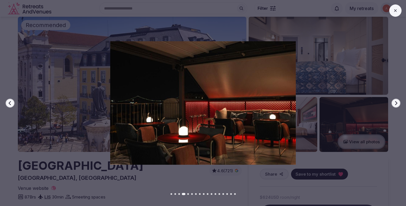
click at [396, 101] on icon "button" at bounding box center [396, 103] width 4 height 4
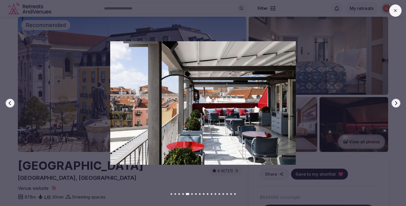
click at [396, 101] on icon "button" at bounding box center [396, 103] width 4 height 4
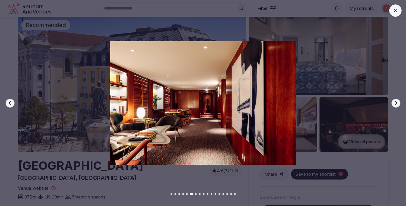
click at [396, 101] on icon "button" at bounding box center [396, 103] width 4 height 4
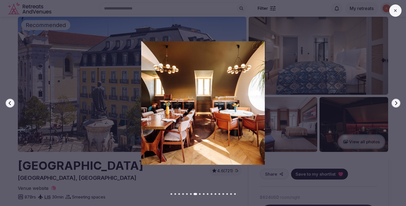
click at [396, 101] on icon "button" at bounding box center [396, 103] width 4 height 4
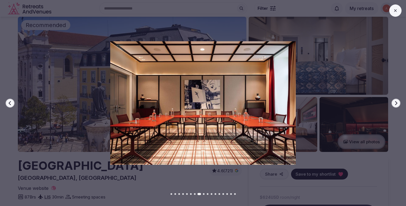
click at [396, 101] on icon "button" at bounding box center [396, 103] width 4 height 4
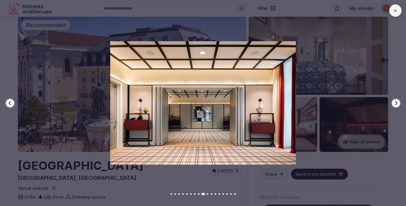
click at [396, 101] on icon "button" at bounding box center [396, 103] width 4 height 4
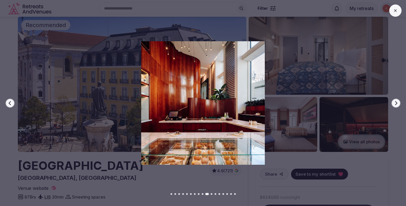
click at [396, 101] on icon "button" at bounding box center [396, 103] width 4 height 4
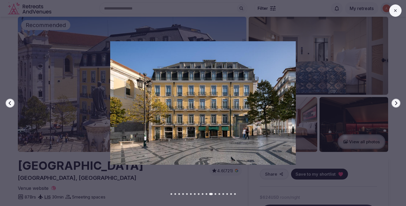
click at [396, 101] on icon "button" at bounding box center [396, 103] width 4 height 4
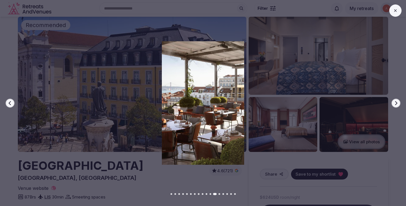
click at [396, 101] on icon "button" at bounding box center [396, 103] width 4 height 4
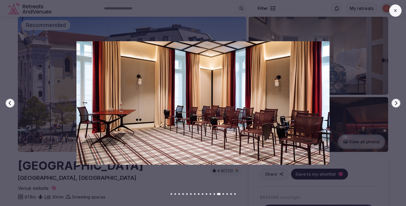
click at [396, 101] on icon "button" at bounding box center [396, 103] width 4 height 4
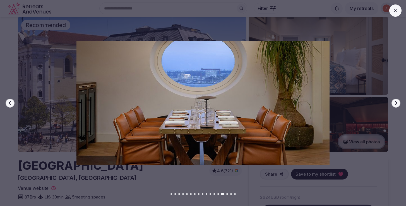
click at [396, 101] on icon "button" at bounding box center [396, 103] width 4 height 4
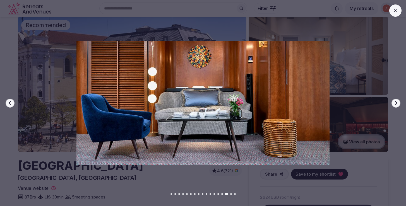
click at [396, 101] on icon "button" at bounding box center [396, 103] width 4 height 4
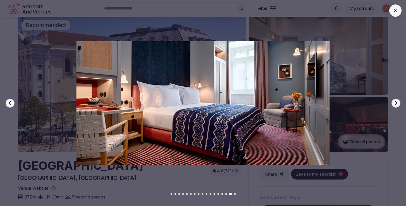
click at [396, 101] on icon "button" at bounding box center [396, 103] width 4 height 4
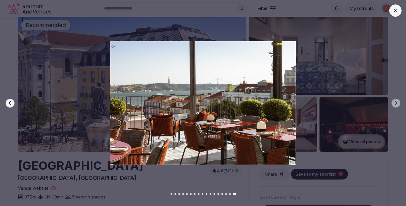
click at [395, 9] on icon at bounding box center [395, 10] width 4 height 4
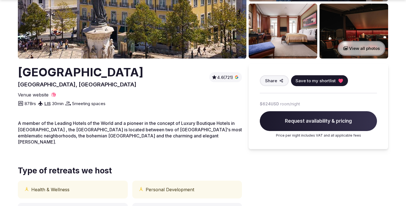
scroll to position [110, 0]
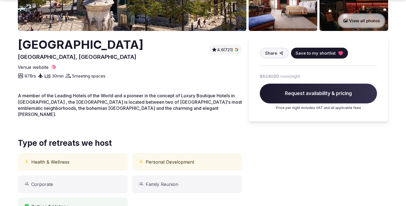
click at [149, 111] on div "A member of the Leading Hotels of the World and a pioneer in the concept of Lux…" at bounding box center [130, 108] width 224 height 30
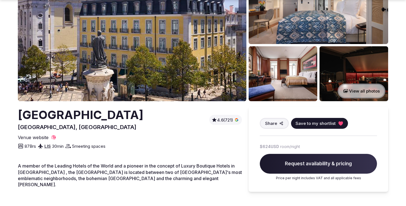
scroll to position [70, 0]
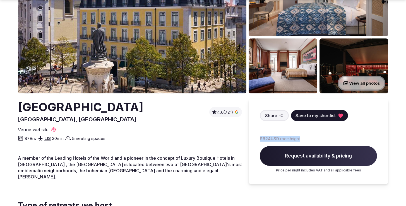
drag, startPoint x: 260, startPoint y: 139, endPoint x: 314, endPoint y: 140, distance: 53.9
click at [314, 140] on div "$624 USD room/night" at bounding box center [318, 138] width 117 height 7
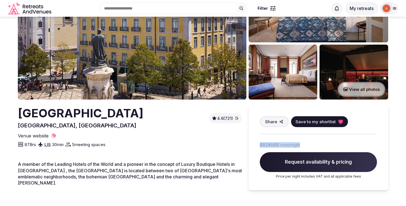
scroll to position [63, 0]
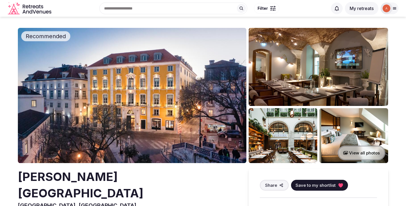
click at [102, 96] on img at bounding box center [132, 95] width 229 height 135
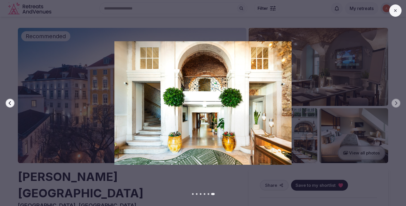
click at [320, 99] on img at bounding box center [203, 103] width 285 height 124
click at [398, 13] on button at bounding box center [396, 10] width 12 height 12
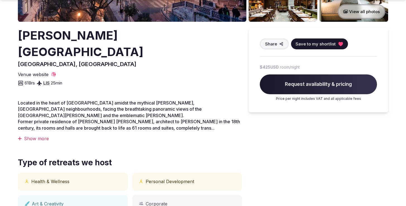
scroll to position [176, 0]
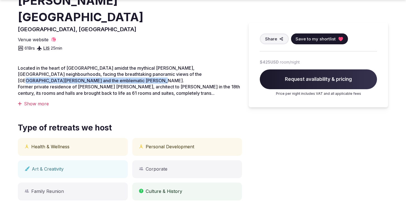
drag, startPoint x: 137, startPoint y: 78, endPoint x: 140, endPoint y: 75, distance: 4.3
click at [141, 73] on p "Located in the heart of [GEOGRAPHIC_DATA] amidst the mythical [PERSON_NAME], [G…" at bounding box center [130, 80] width 224 height 31
click at [138, 87] on span "Former private residence of [PERSON_NAME] [PERSON_NAME], architect to [PERSON_N…" at bounding box center [129, 90] width 222 height 12
click at [39, 106] on div "Show more" at bounding box center [130, 104] width 224 height 6
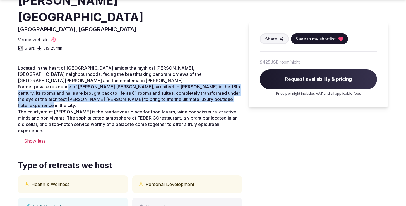
drag, startPoint x: 70, startPoint y: 89, endPoint x: 74, endPoint y: 105, distance: 17.0
click at [74, 105] on p "Located in the heart of [GEOGRAPHIC_DATA] amidst the mythical [PERSON_NAME], [G…" at bounding box center [130, 99] width 224 height 69
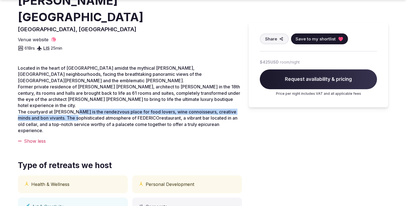
drag, startPoint x: 73, startPoint y: 111, endPoint x: 73, endPoint y: 117, distance: 6.4
click at [73, 117] on span "The courtyard at [PERSON_NAME] is the rendezvous place for food lovers, wine co…" at bounding box center [128, 121] width 220 height 24
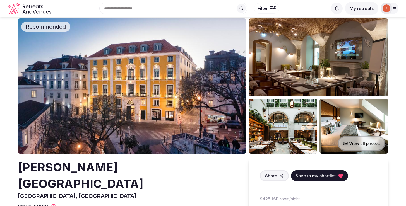
scroll to position [0, 0]
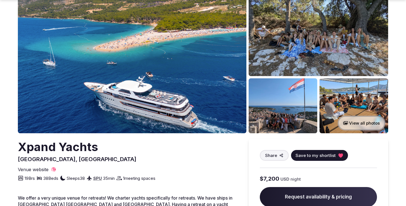
scroll to position [30, 0]
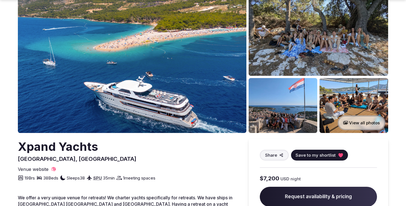
click at [161, 96] on img at bounding box center [132, 65] width 229 height 135
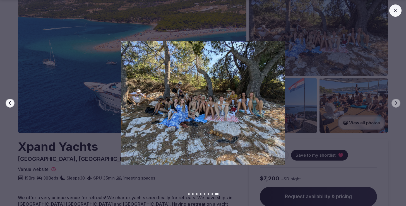
click at [108, 174] on div "Previous slide Next slide" at bounding box center [203, 103] width 406 height 206
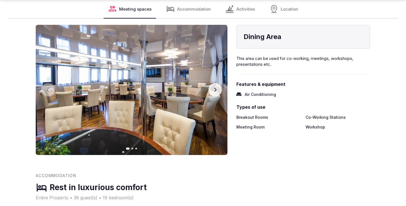
scroll to position [440, 0]
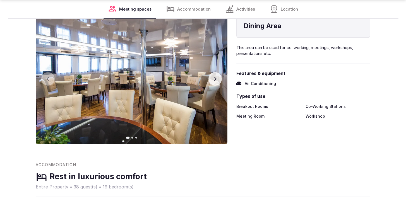
click at [217, 83] on button "Next slide" at bounding box center [215, 78] width 13 height 13
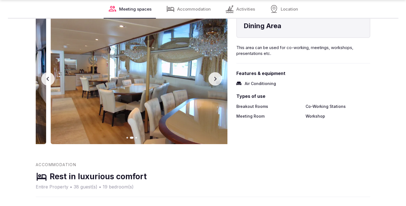
click at [217, 83] on button "Next slide" at bounding box center [215, 78] width 13 height 13
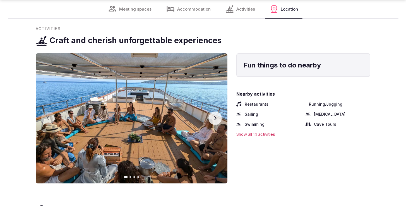
scroll to position [638, 0]
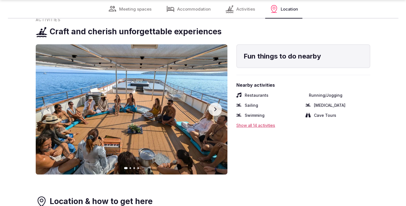
click at [215, 108] on icon "button" at bounding box center [215, 109] width 2 height 4
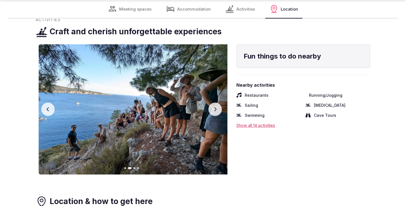
click at [215, 108] on icon "button" at bounding box center [215, 109] width 2 height 4
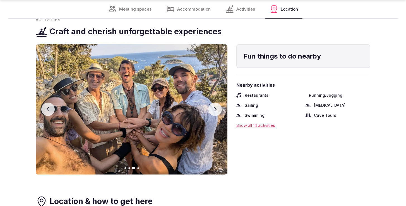
click at [216, 108] on icon "button" at bounding box center [215, 109] width 4 height 4
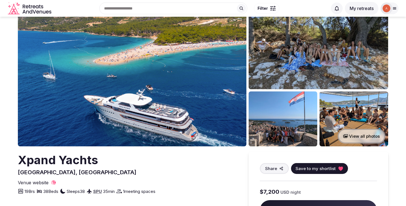
scroll to position [9, 0]
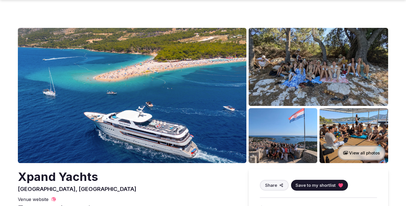
scroll to position [84, 0]
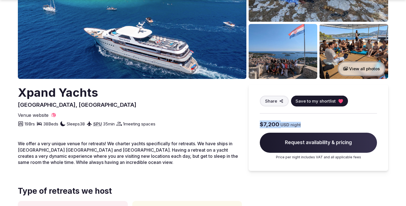
drag, startPoint x: 257, startPoint y: 124, endPoint x: 312, endPoint y: 124, distance: 55.3
click at [312, 124] on div "Share Save to my shortlist $7,200 USD night Request availability & pricing Pric…" at bounding box center [319, 128] width 140 height 87
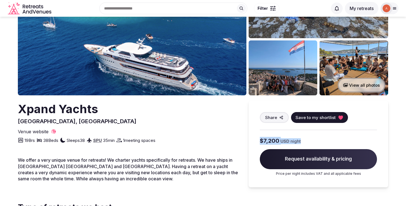
scroll to position [55, 0]
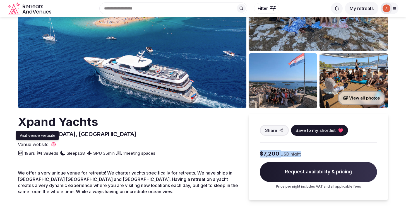
click at [35, 144] on span "Venue website" at bounding box center [33, 145] width 31 height 6
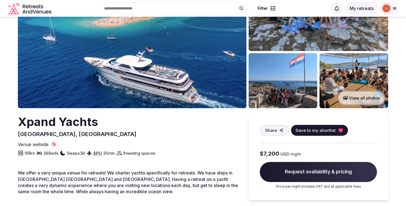
click at [214, 140] on div "Xpand Yachts Split, Croatia Share Save to my shortlist Venue website 19 Brs 38 …" at bounding box center [130, 135] width 224 height 43
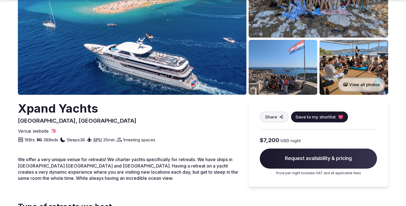
scroll to position [148, 0]
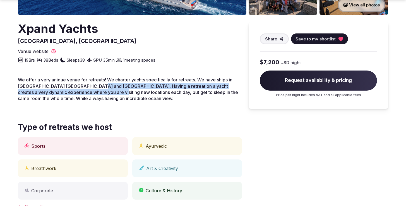
drag, startPoint x: 89, startPoint y: 90, endPoint x: 91, endPoint y: 85, distance: 4.9
click at [91, 85] on span "We offer a very unique venue for retreats! We charter yachts specifically for r…" at bounding box center [128, 89] width 220 height 24
click at [91, 86] on span "We offer a very unique venue for retreats! We charter yachts specifically for r…" at bounding box center [128, 89] width 220 height 24
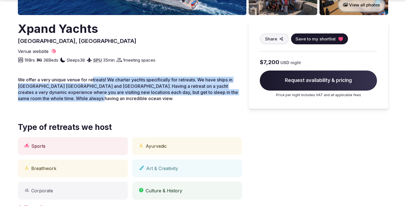
drag, startPoint x: 92, startPoint y: 80, endPoint x: 90, endPoint y: 104, distance: 23.8
click at [90, 104] on div "We offer a very unique venue for retreats! We charter yachts specifically for r…" at bounding box center [130, 92] width 224 height 30
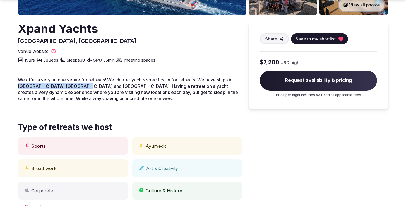
drag, startPoint x: 77, startPoint y: 87, endPoint x: 19, endPoint y: 85, distance: 57.3
click at [19, 85] on span "We offer a very unique venue for retreats! We charter yachts specifically for r…" at bounding box center [128, 89] width 220 height 24
click at [76, 100] on p "We offer a very unique venue for retreats! We charter yachts specifically for r…" at bounding box center [130, 89] width 224 height 25
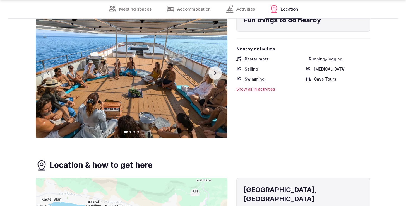
scroll to position [675, 0]
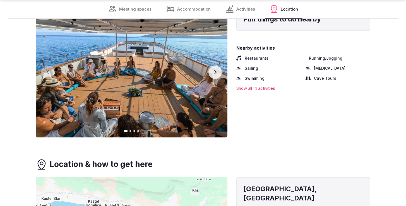
click at [253, 89] on div "Show all 14 activities" at bounding box center [303, 88] width 134 height 6
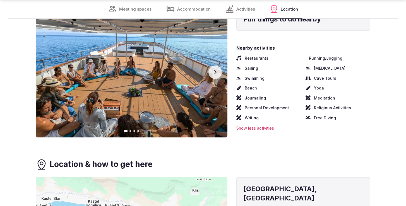
drag, startPoint x: 320, startPoint y: 78, endPoint x: 321, endPoint y: 88, distance: 9.5
click at [321, 88] on div "Restaurants Running/Jogging Sailing Scuba Diving Swimming Cave Tours Beach Yoga…" at bounding box center [303, 88] width 134 height 65
drag, startPoint x: 321, startPoint y: 88, endPoint x: 274, endPoint y: 91, distance: 47.0
click at [274, 91] on div "Restaurants Running/Jogging Sailing Scuba Diving Swimming Cave Tours Beach Yoga…" at bounding box center [303, 88] width 134 height 65
click at [264, 107] on span "Personal Development" at bounding box center [267, 108] width 44 height 6
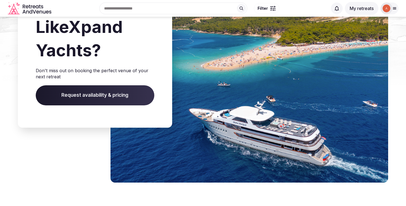
scroll to position [1008, 0]
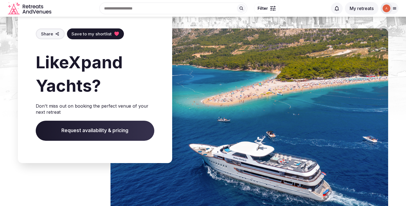
click at [80, 129] on span "Request availability & pricing" at bounding box center [95, 131] width 119 height 20
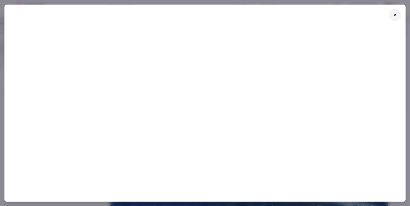
click at [391, 17] on button at bounding box center [395, 15] width 12 height 12
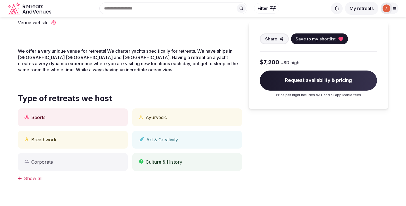
scroll to position [0, 0]
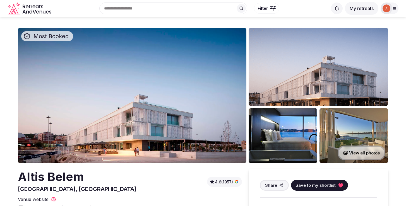
click at [144, 97] on img at bounding box center [132, 95] width 229 height 135
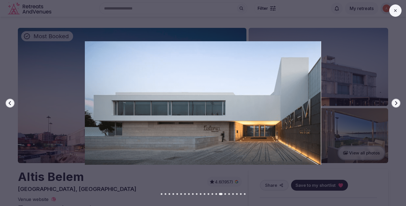
click at [398, 11] on button at bounding box center [396, 10] width 12 height 12
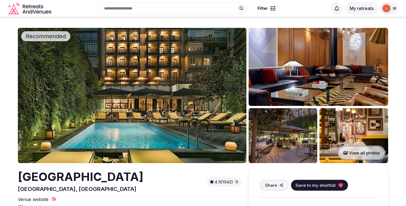
click at [181, 89] on img at bounding box center [132, 95] width 229 height 135
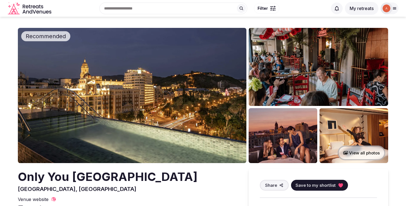
click at [157, 80] on img at bounding box center [132, 95] width 229 height 135
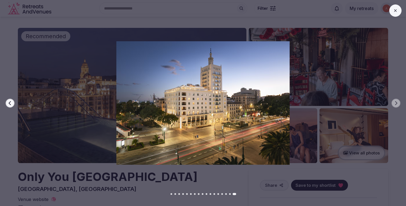
click at [81, 159] on img at bounding box center [203, 103] width 285 height 124
click at [398, 15] on button at bounding box center [396, 10] width 12 height 12
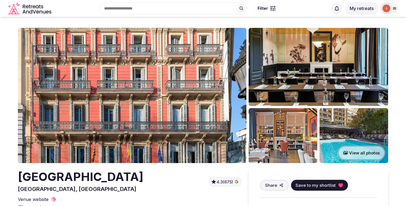
click at [146, 120] on img at bounding box center [132, 95] width 229 height 135
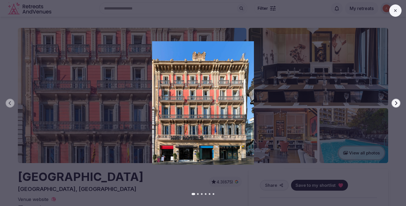
click at [130, 168] on div "Previous slide Next slide" at bounding box center [203, 103] width 406 height 206
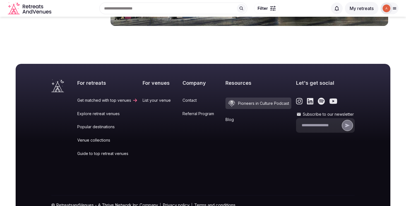
scroll to position [1574, 0]
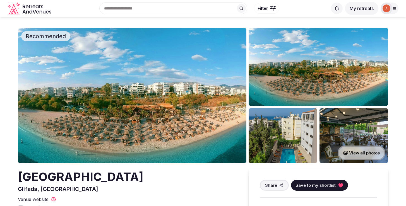
click at [174, 102] on img at bounding box center [132, 95] width 229 height 135
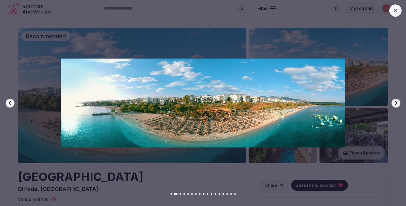
click at [395, 102] on icon "button" at bounding box center [396, 103] width 4 height 4
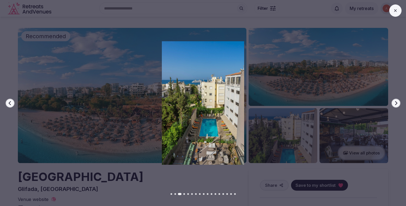
click at [395, 102] on icon "button" at bounding box center [396, 103] width 4 height 4
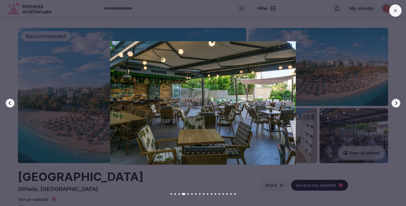
click at [395, 102] on icon "button" at bounding box center [396, 103] width 4 height 4
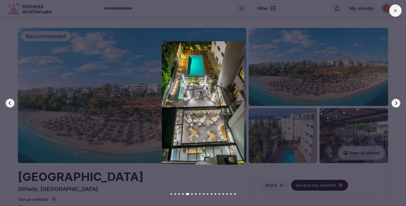
click at [395, 102] on icon "button" at bounding box center [396, 103] width 4 height 4
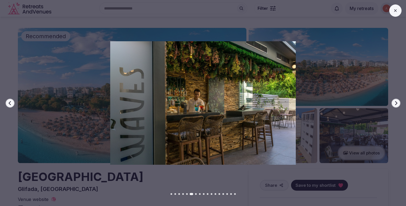
click at [395, 102] on icon "button" at bounding box center [396, 103] width 4 height 4
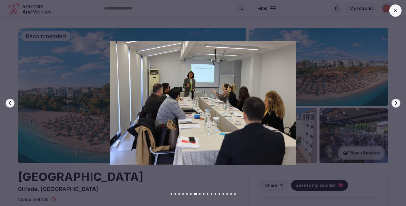
click at [395, 102] on icon "button" at bounding box center [396, 103] width 4 height 4
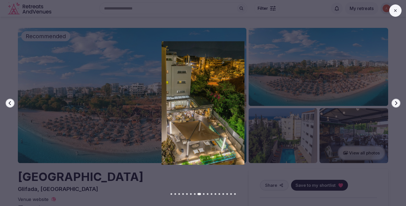
click at [395, 102] on icon "button" at bounding box center [396, 103] width 4 height 4
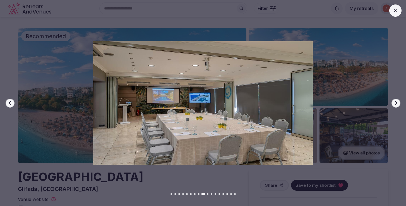
click at [390, 102] on div at bounding box center [201, 103] width 411 height 124
